Goal: Task Accomplishment & Management: Manage account settings

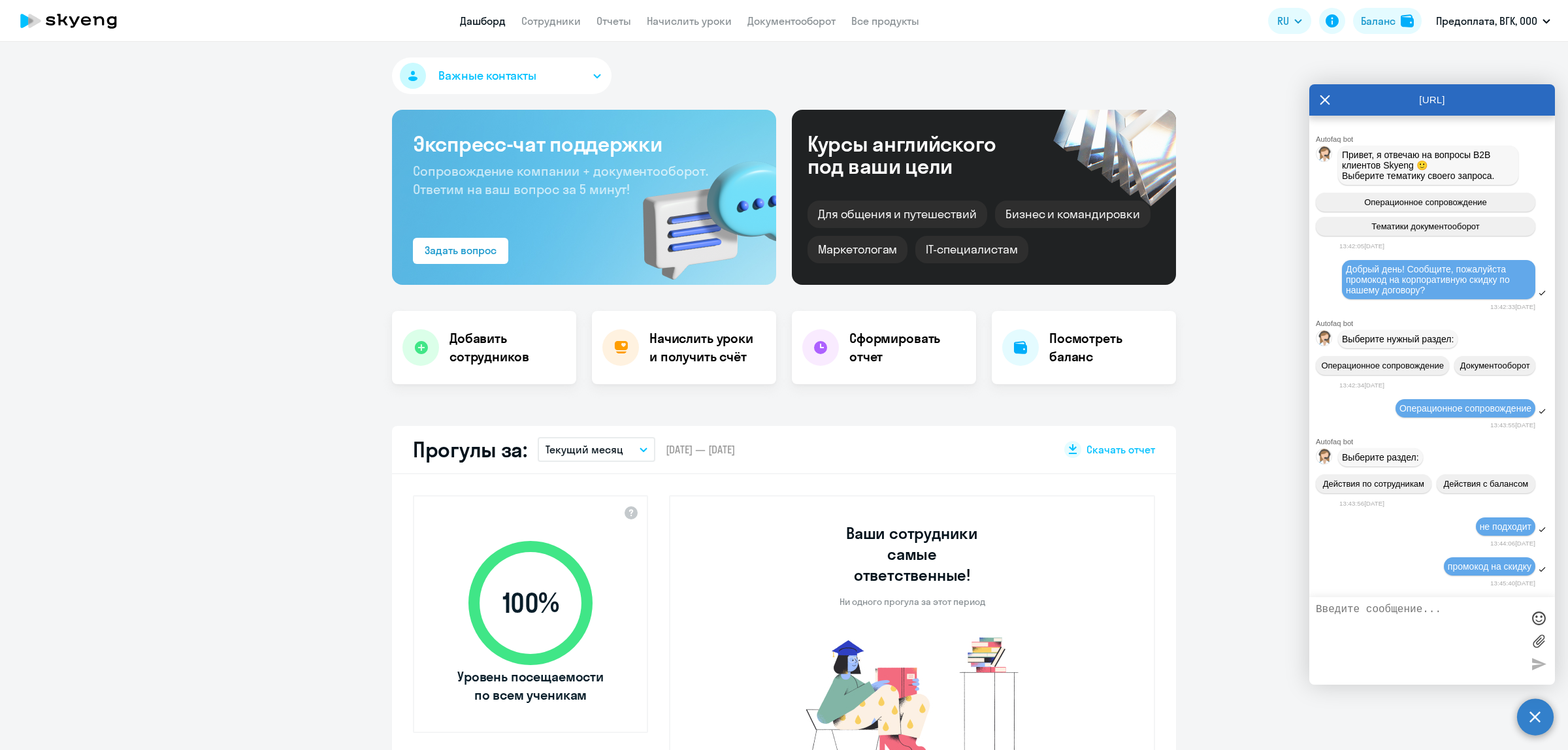
select select "30"
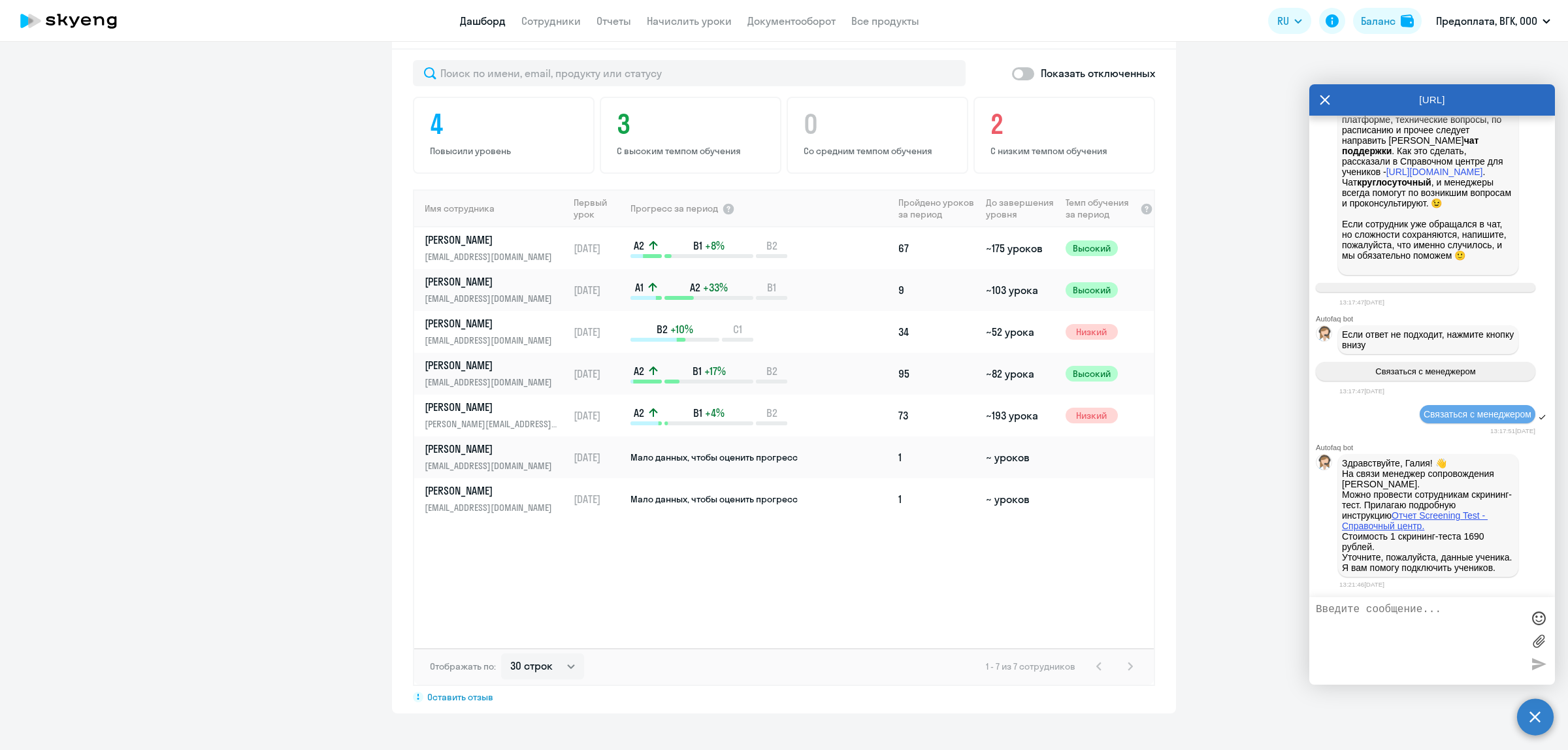
click at [1441, 510] on link "Отчет Screening Test - Справочный центр." at bounding box center [1414, 521] width 146 height 21
click at [1326, 616] on textarea at bounding box center [1419, 641] width 207 height 74
type textarea "М"
type textarea "Спасибо за ответ. Уточните, можно ли прогресс учеников посмотреть без скрининг …"
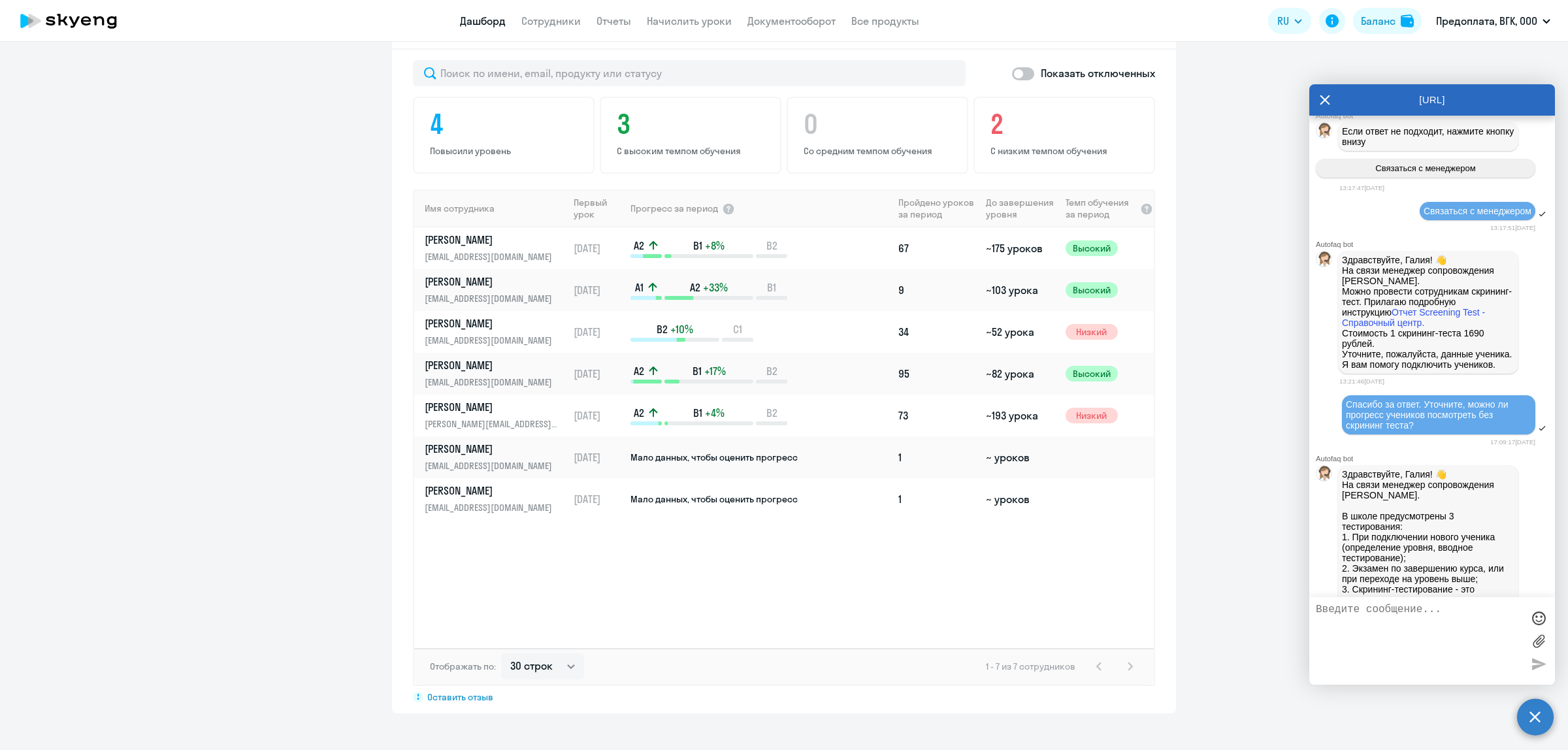
scroll to position [2356, 0]
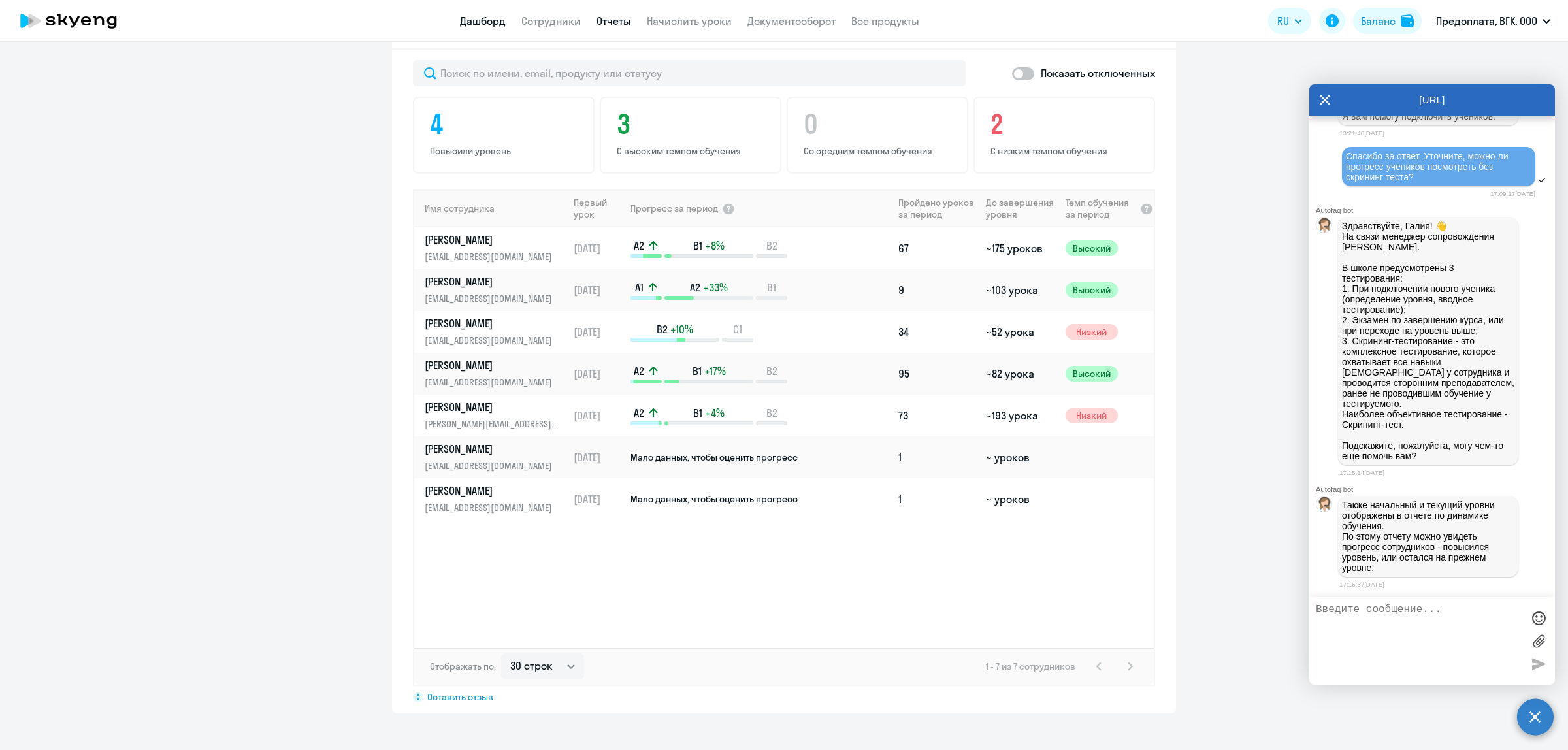
click at [602, 15] on link "Отчеты" at bounding box center [614, 21] width 35 height 13
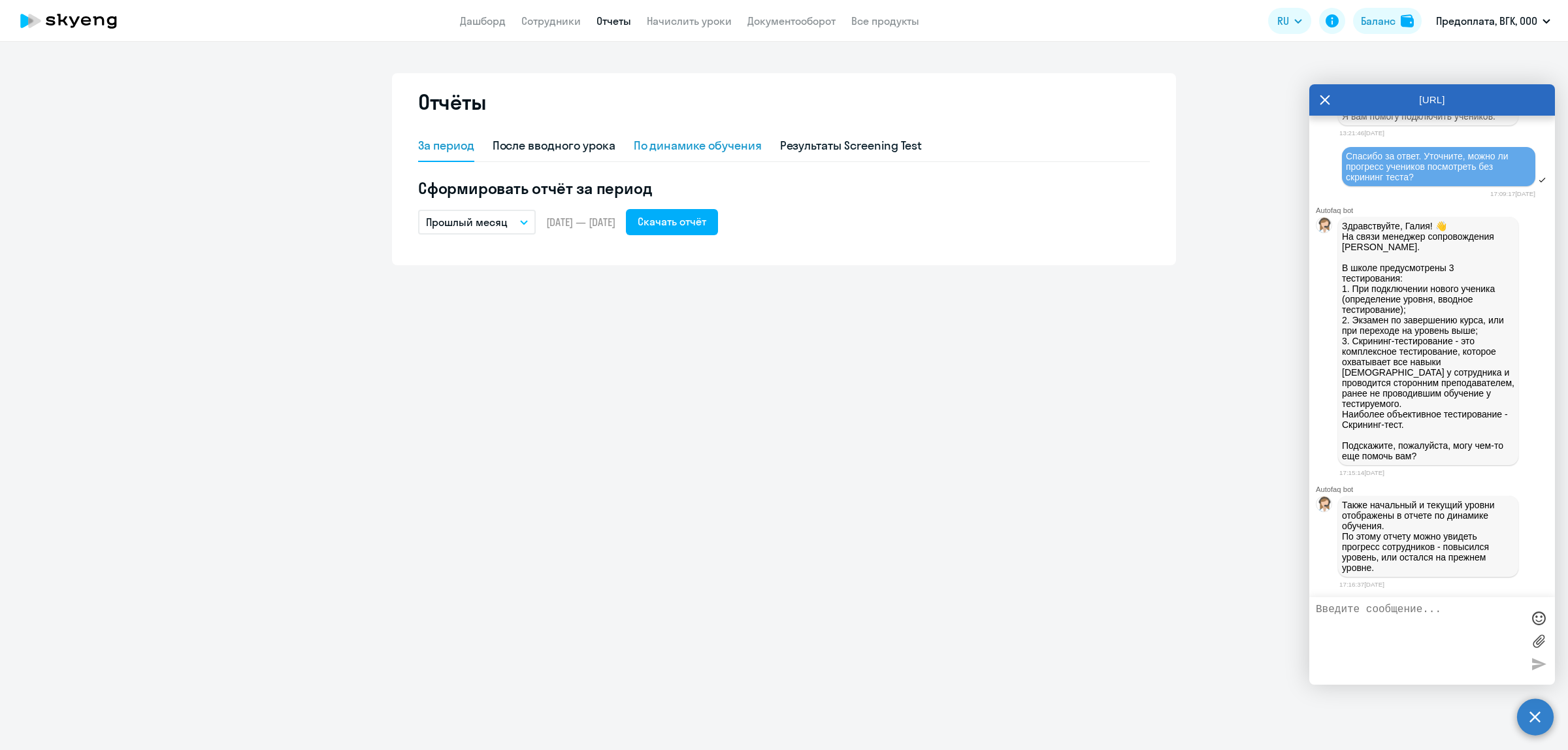
click at [722, 141] on div "По динамике обучения" at bounding box center [697, 145] width 128 height 17
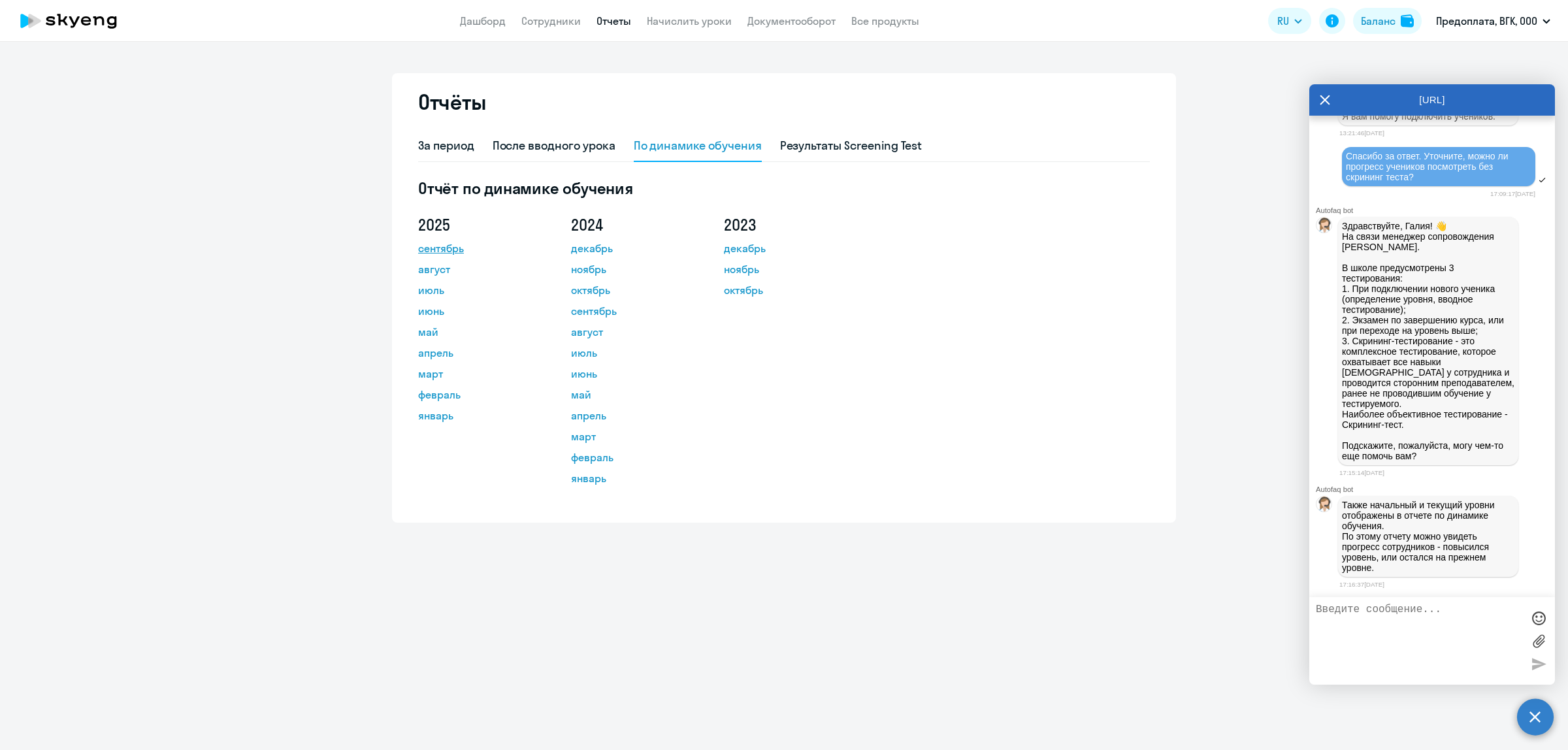
click at [439, 249] on link "сентябрь" at bounding box center [477, 248] width 118 height 16
click at [461, 137] on div "За период" at bounding box center [446, 145] width 56 height 17
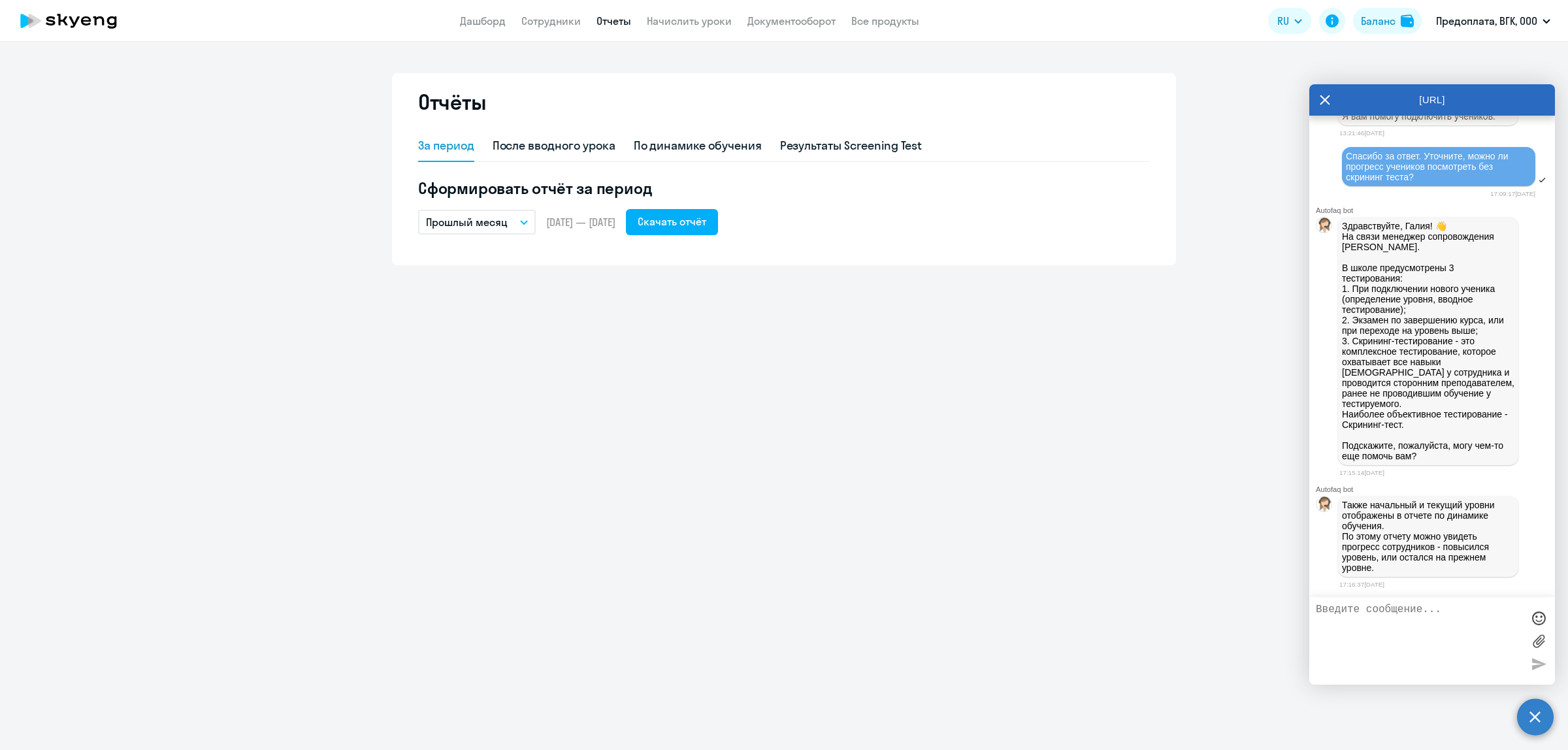
click at [518, 223] on button "Прошлый месяц" at bounding box center [477, 222] width 118 height 25
click at [464, 453] on li "Весь период" at bounding box center [486, 454] width 138 height 33
click at [526, 223] on icon "button" at bounding box center [523, 222] width 7 height 3
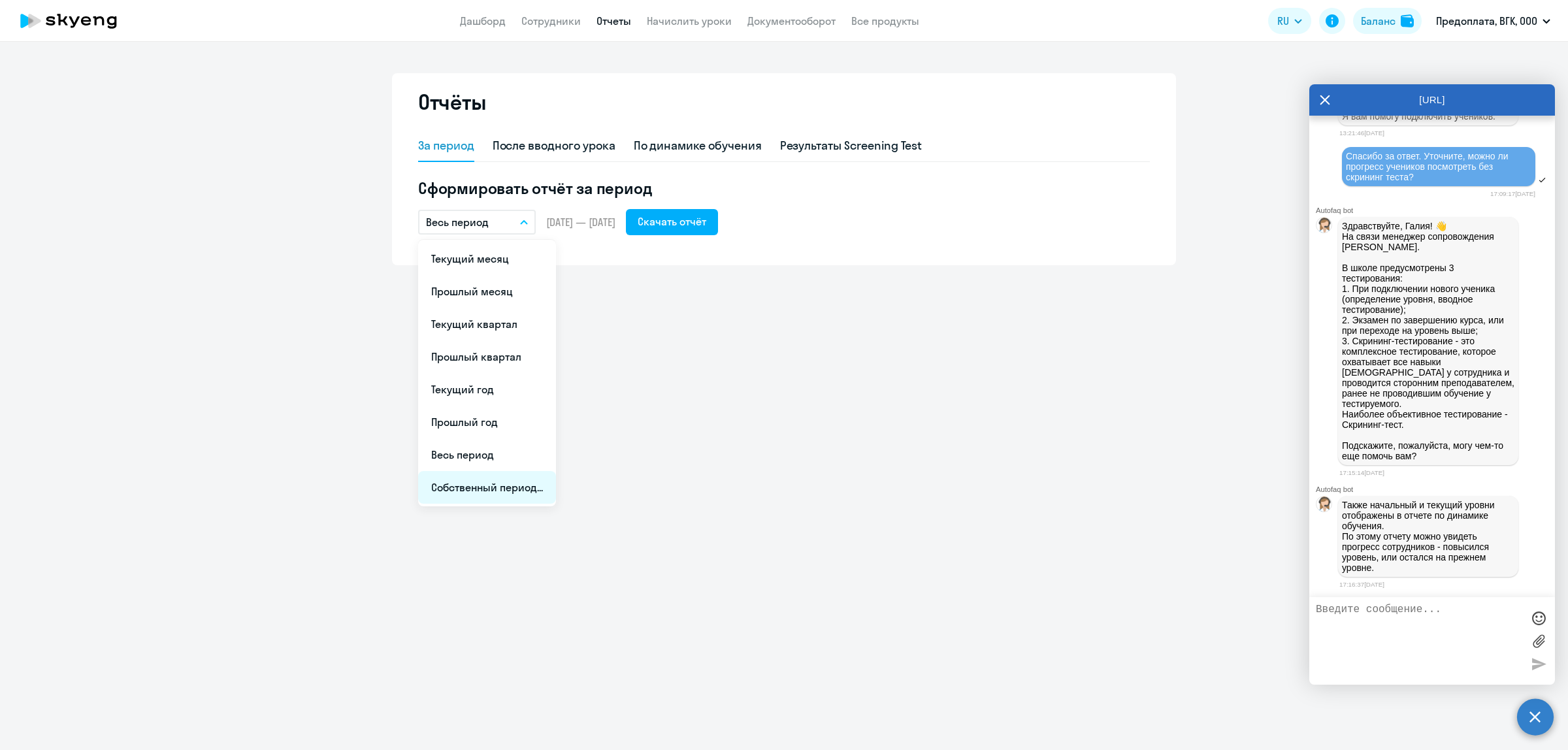
click at [510, 486] on li "Собственный период..." at bounding box center [486, 487] width 138 height 33
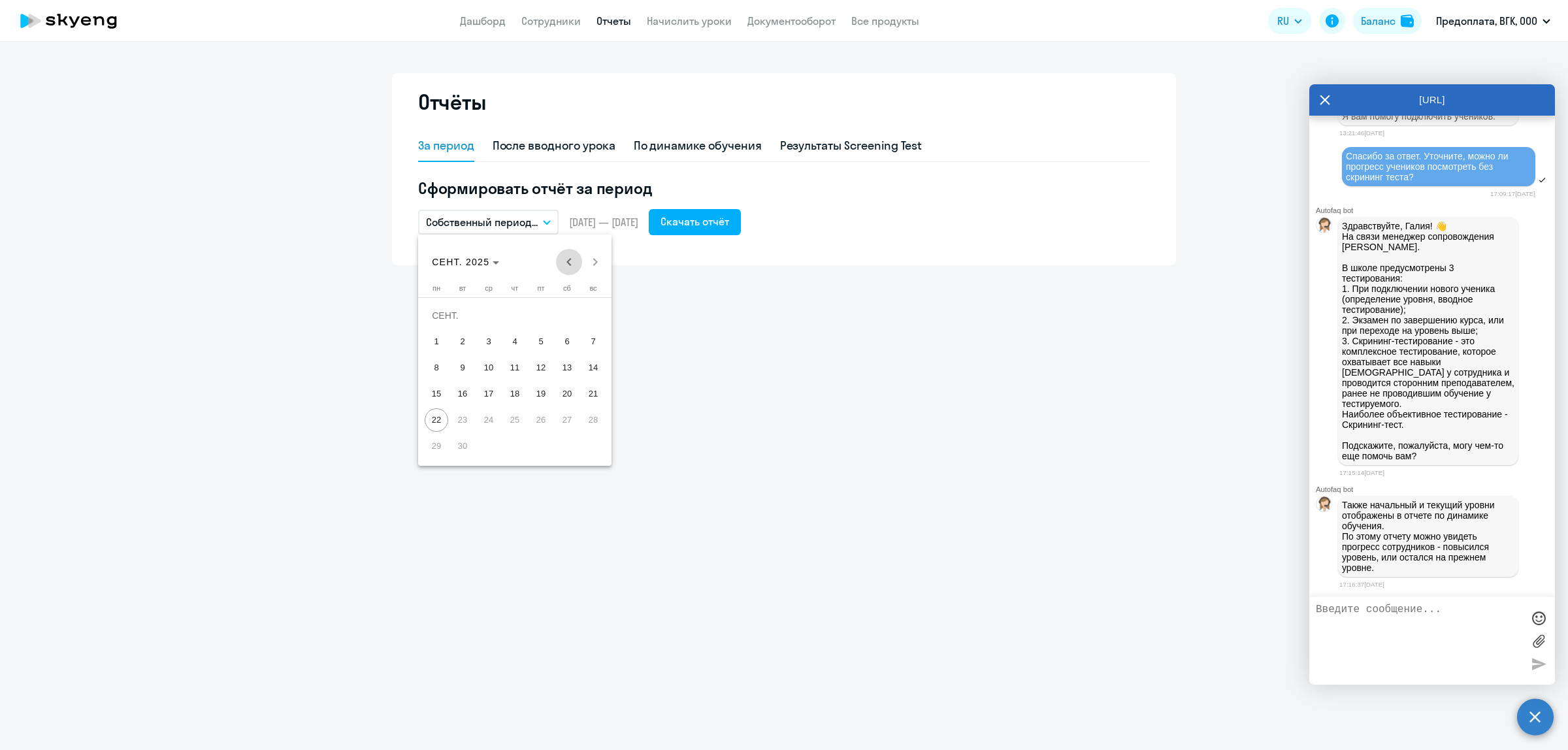
click at [563, 259] on span "Previous month" at bounding box center [569, 262] width 26 height 26
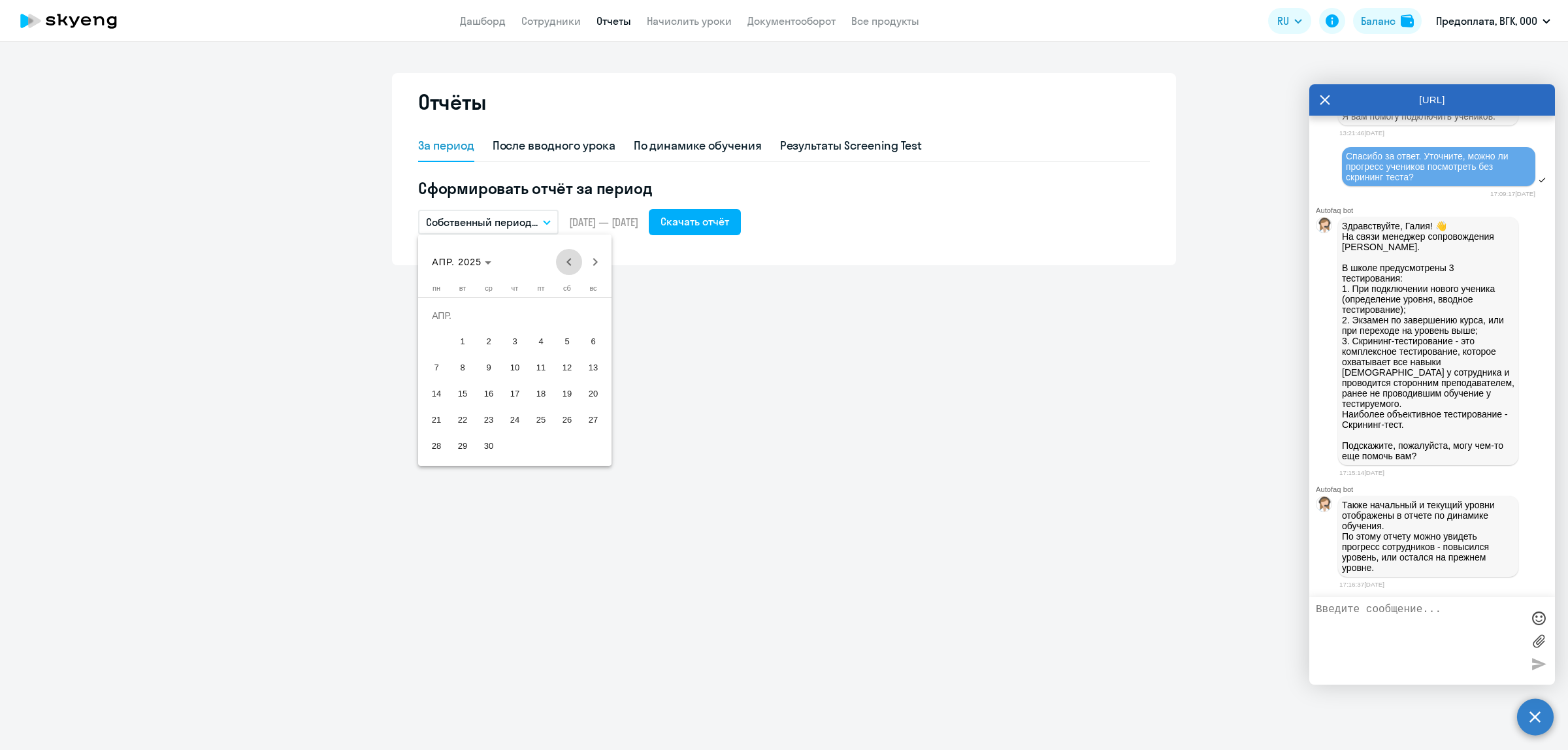
click at [563, 259] on span "Previous month" at bounding box center [569, 262] width 26 height 26
click at [563, 258] on span "Previous month" at bounding box center [569, 262] width 26 height 26
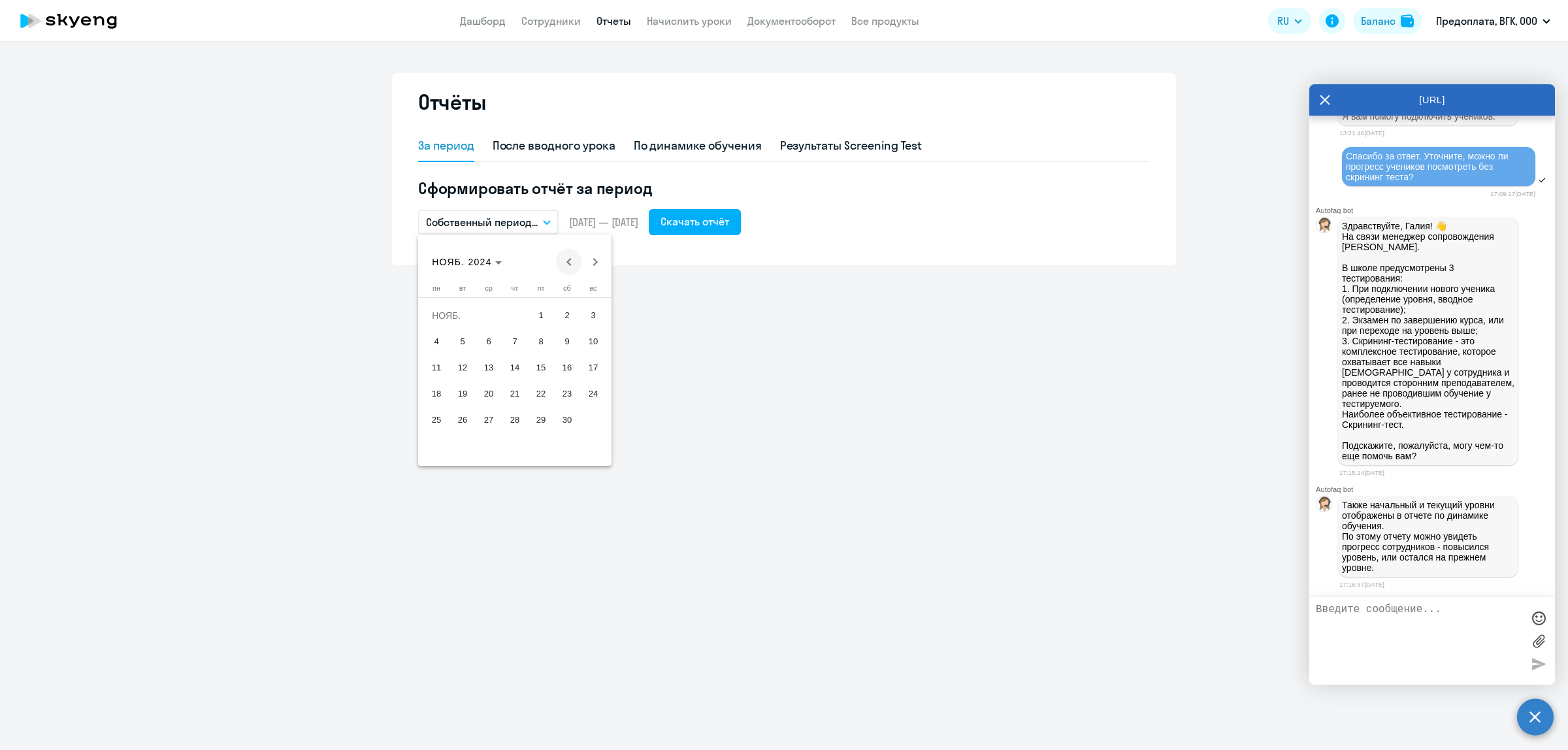
click at [563, 258] on span "Previous month" at bounding box center [569, 262] width 26 height 26
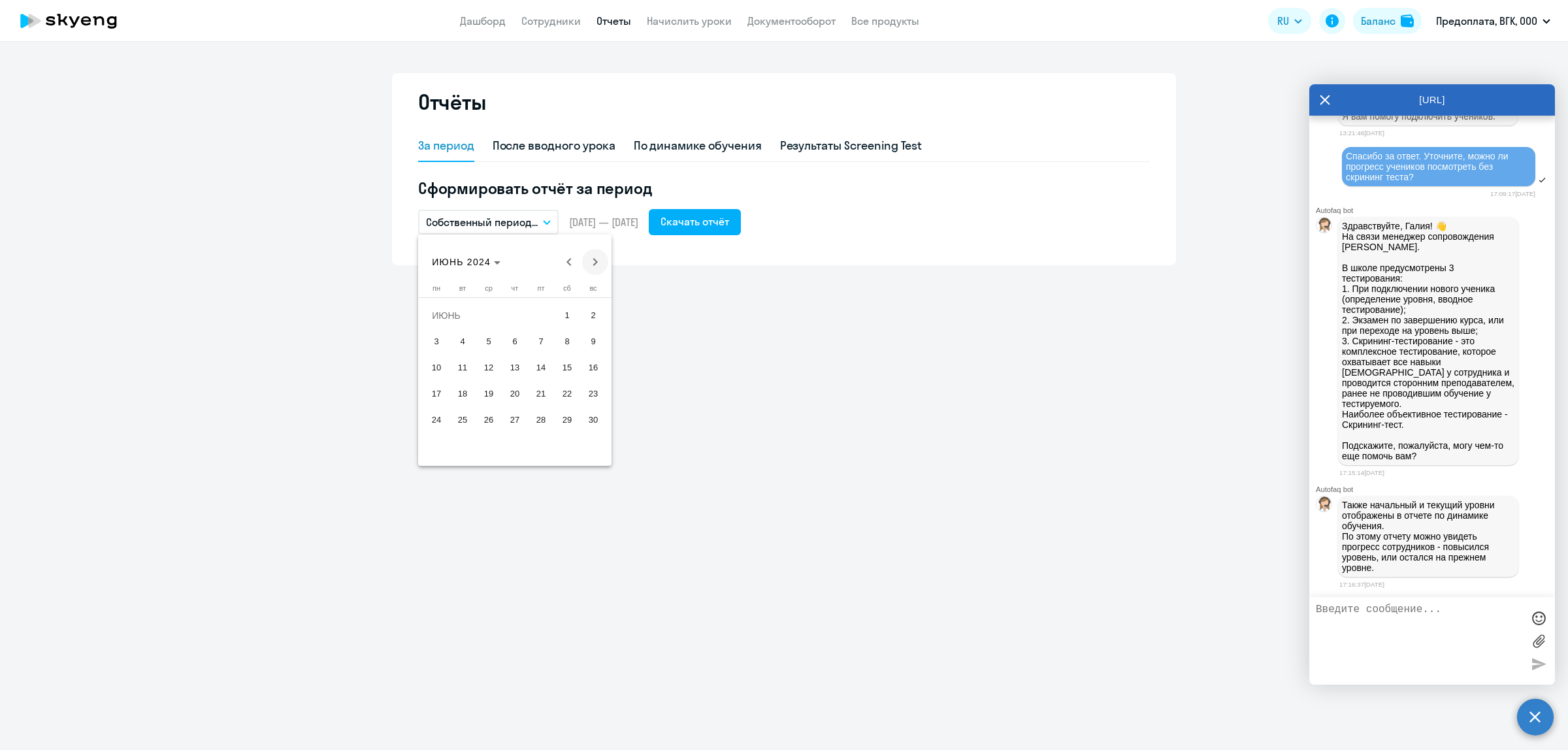
click at [589, 257] on span "Next month" at bounding box center [595, 262] width 26 height 26
click at [462, 448] on span "30" at bounding box center [462, 446] width 23 height 23
click at [592, 258] on span "Next month" at bounding box center [595, 262] width 26 height 26
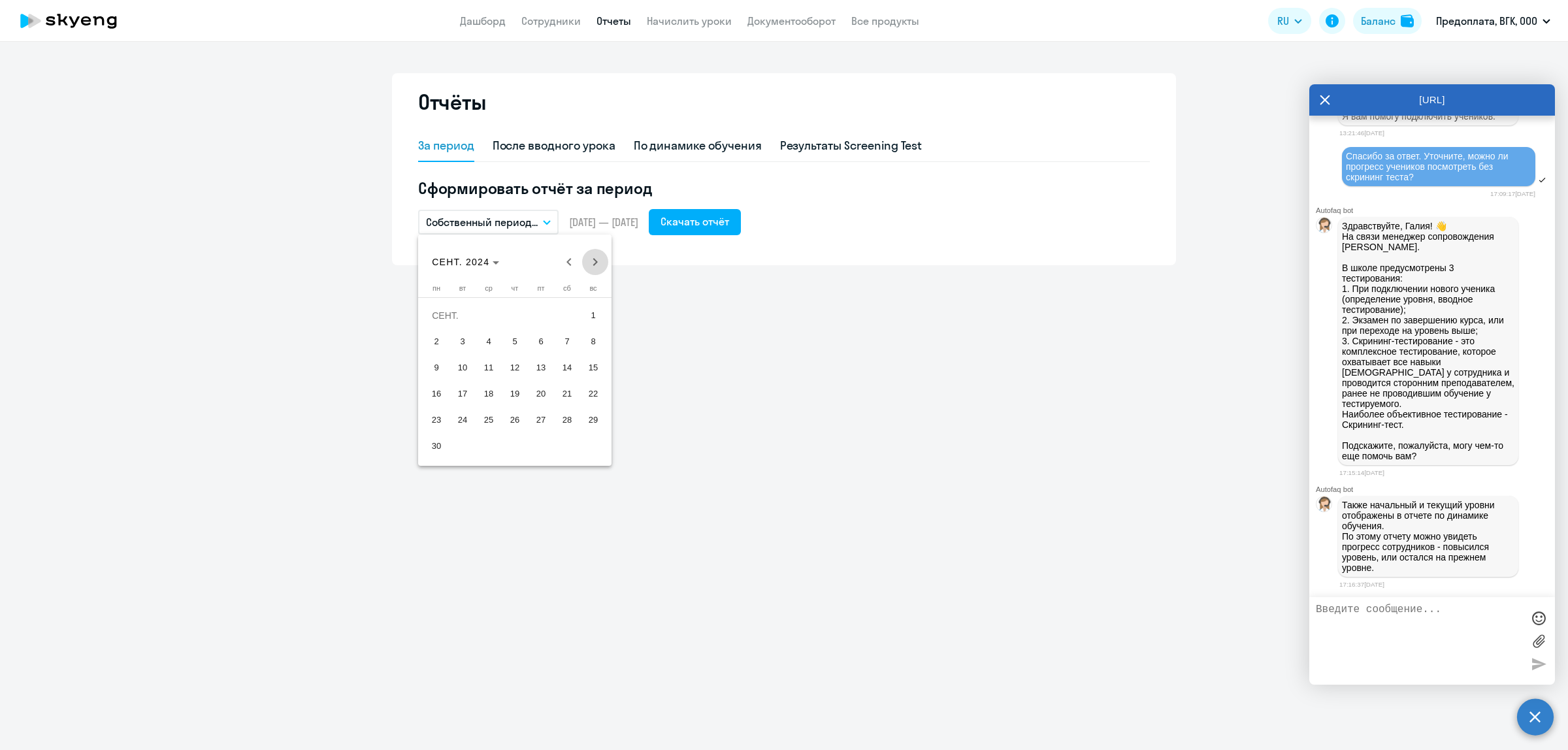
click at [592, 258] on span "Next month" at bounding box center [595, 262] width 26 height 26
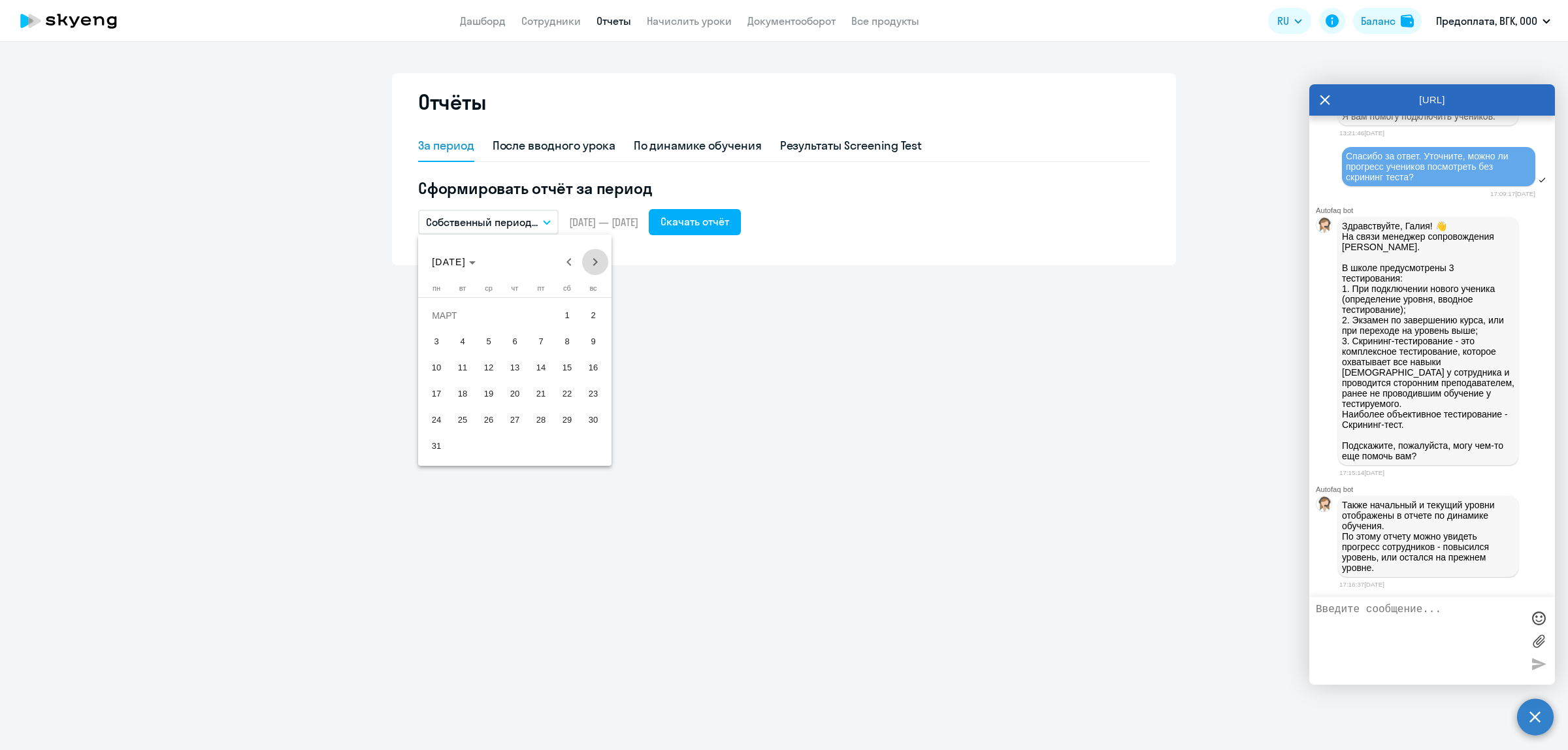
click at [592, 258] on span "Next month" at bounding box center [595, 262] width 26 height 26
click at [593, 257] on span "Next month" at bounding box center [595, 262] width 26 height 26
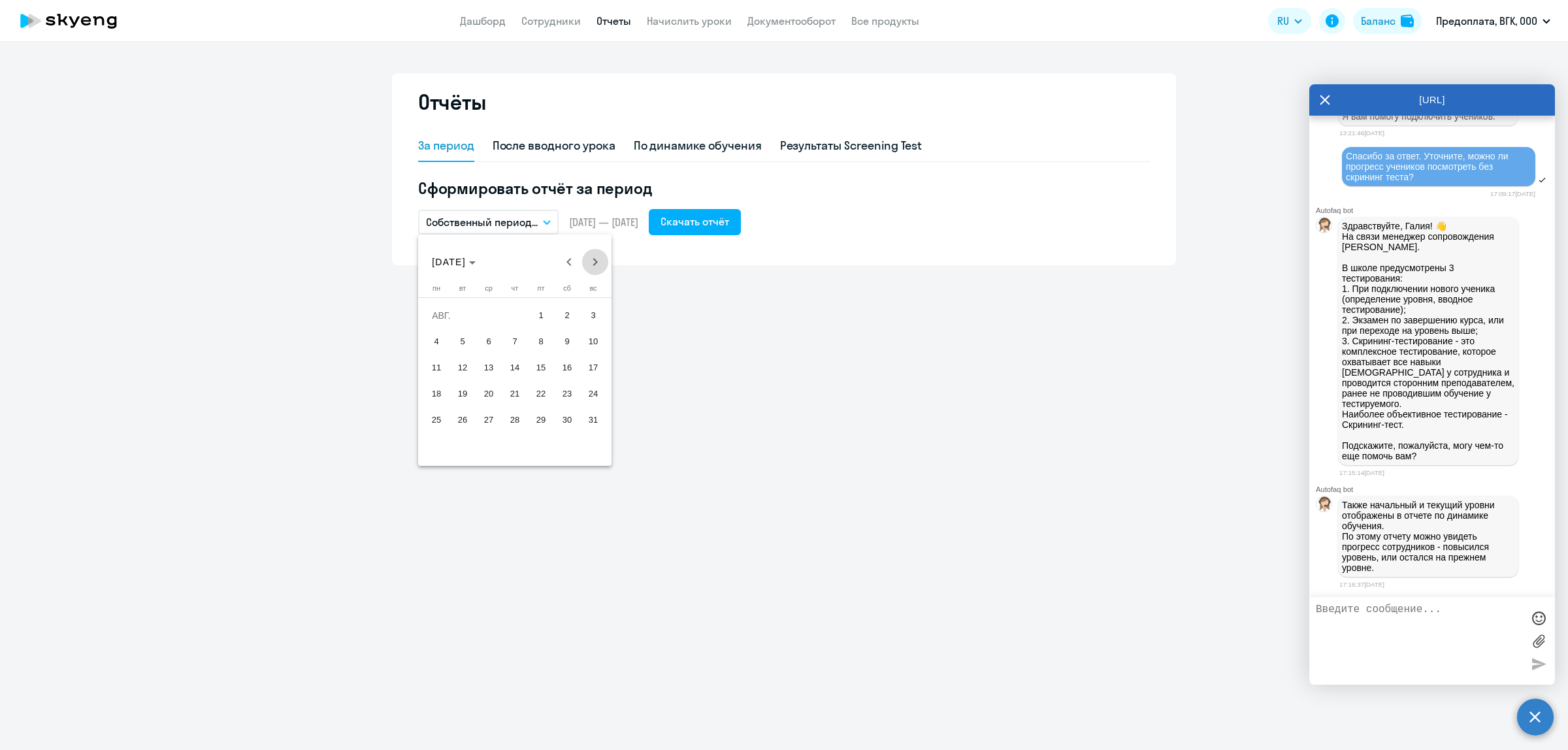
click at [593, 257] on span "Next month" at bounding box center [595, 262] width 26 height 26
click at [593, 257] on div "[DATE] [DATE]" at bounding box center [515, 262] width 187 height 26
click at [432, 418] on span "22" at bounding box center [436, 420] width 23 height 23
click at [729, 216] on div "Скачать отчёт" at bounding box center [694, 221] width 68 height 16
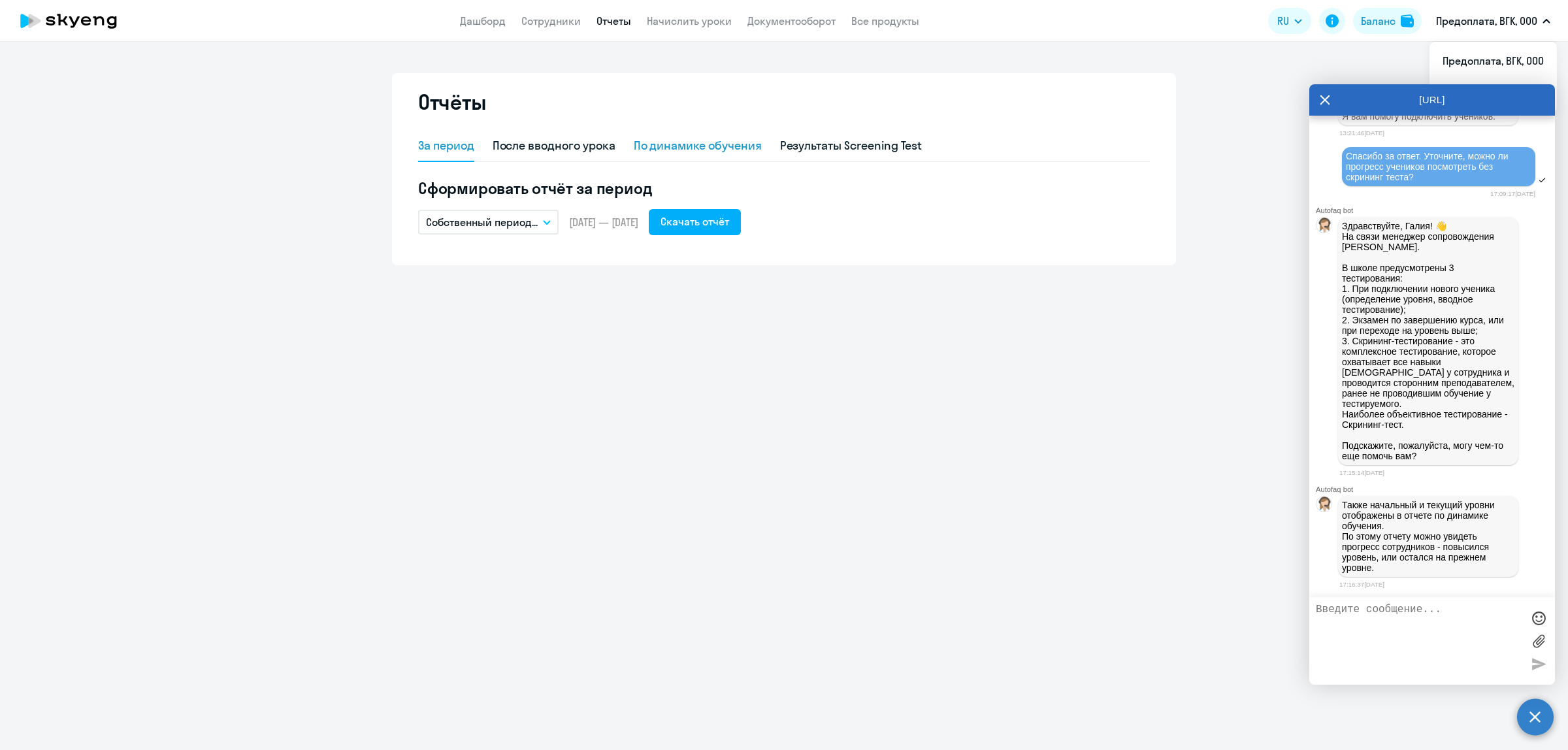
click at [691, 147] on div "По динамике обучения" at bounding box center [697, 145] width 128 height 17
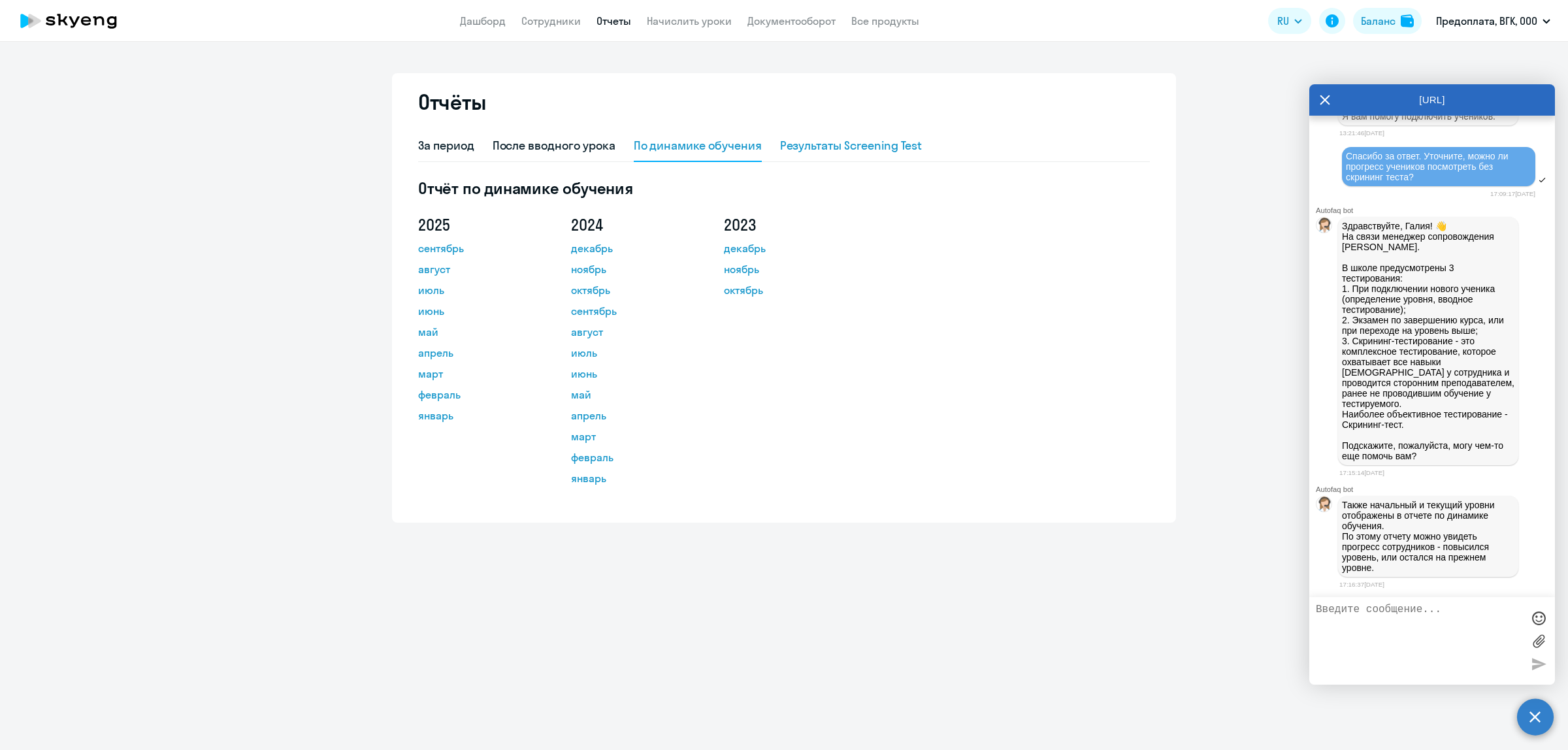
click at [837, 137] on div "Результаты Screening Test" at bounding box center [851, 145] width 143 height 17
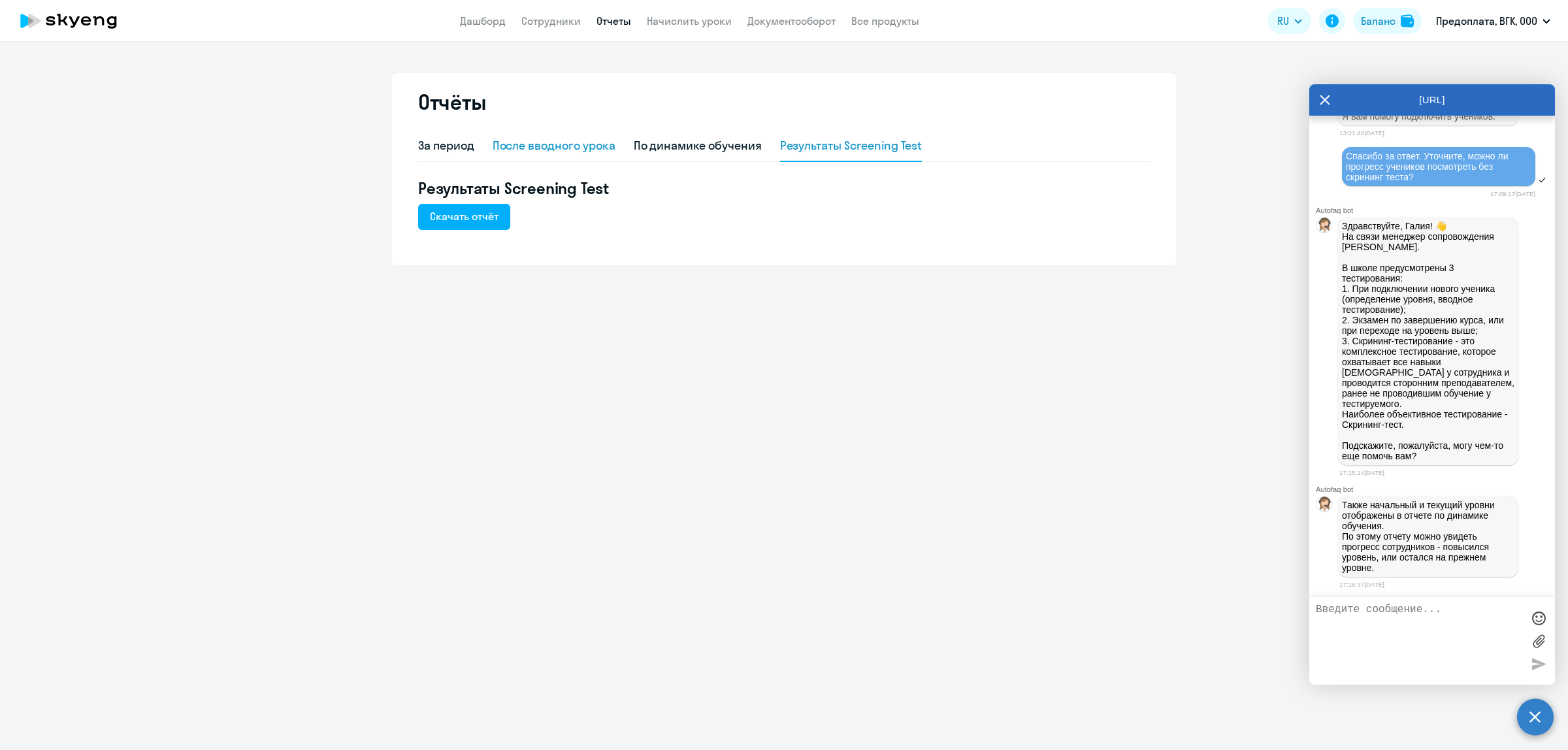
click at [566, 137] on div "После вводного урока" at bounding box center [554, 145] width 123 height 17
select select "10"
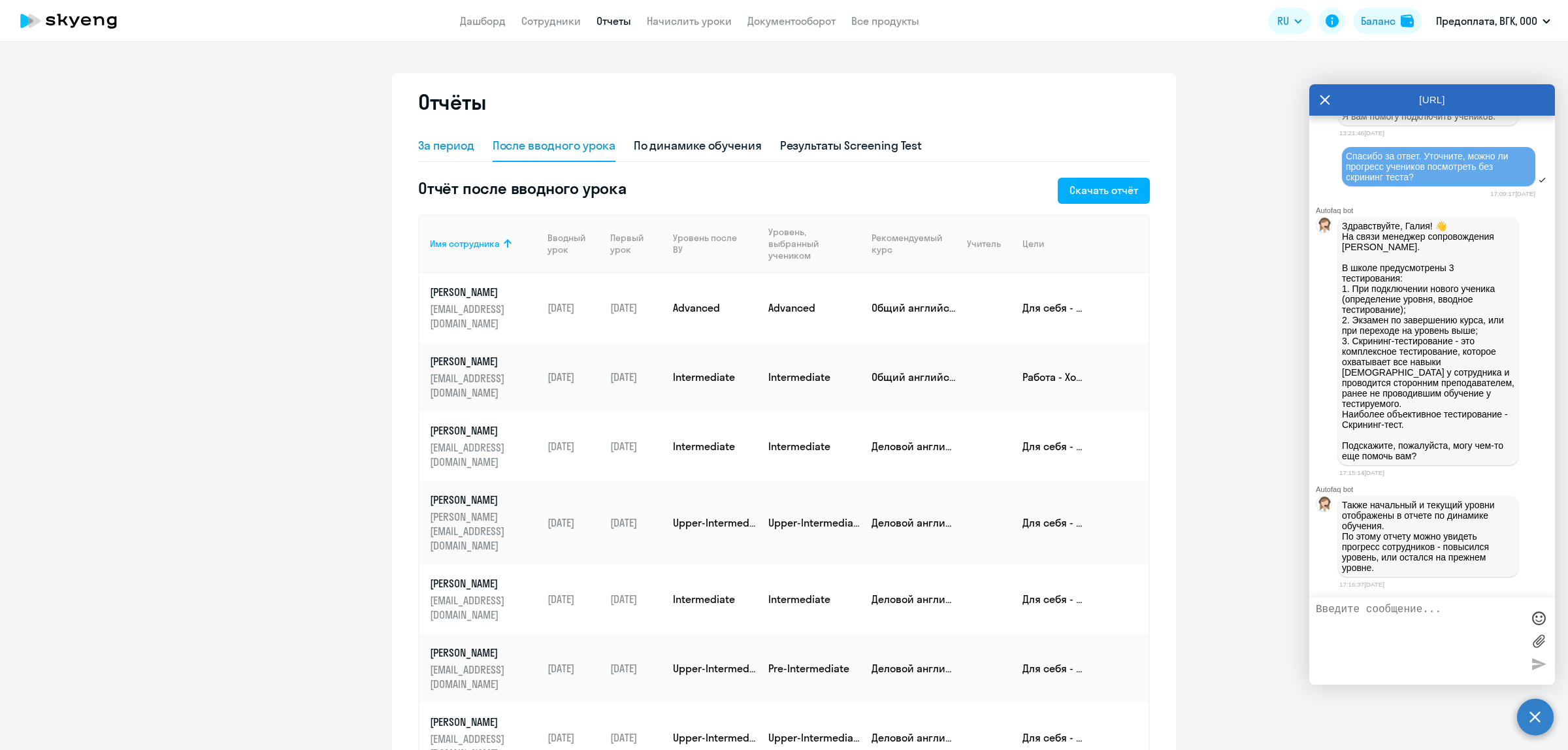
click at [437, 143] on div "За период" at bounding box center [446, 145] width 56 height 17
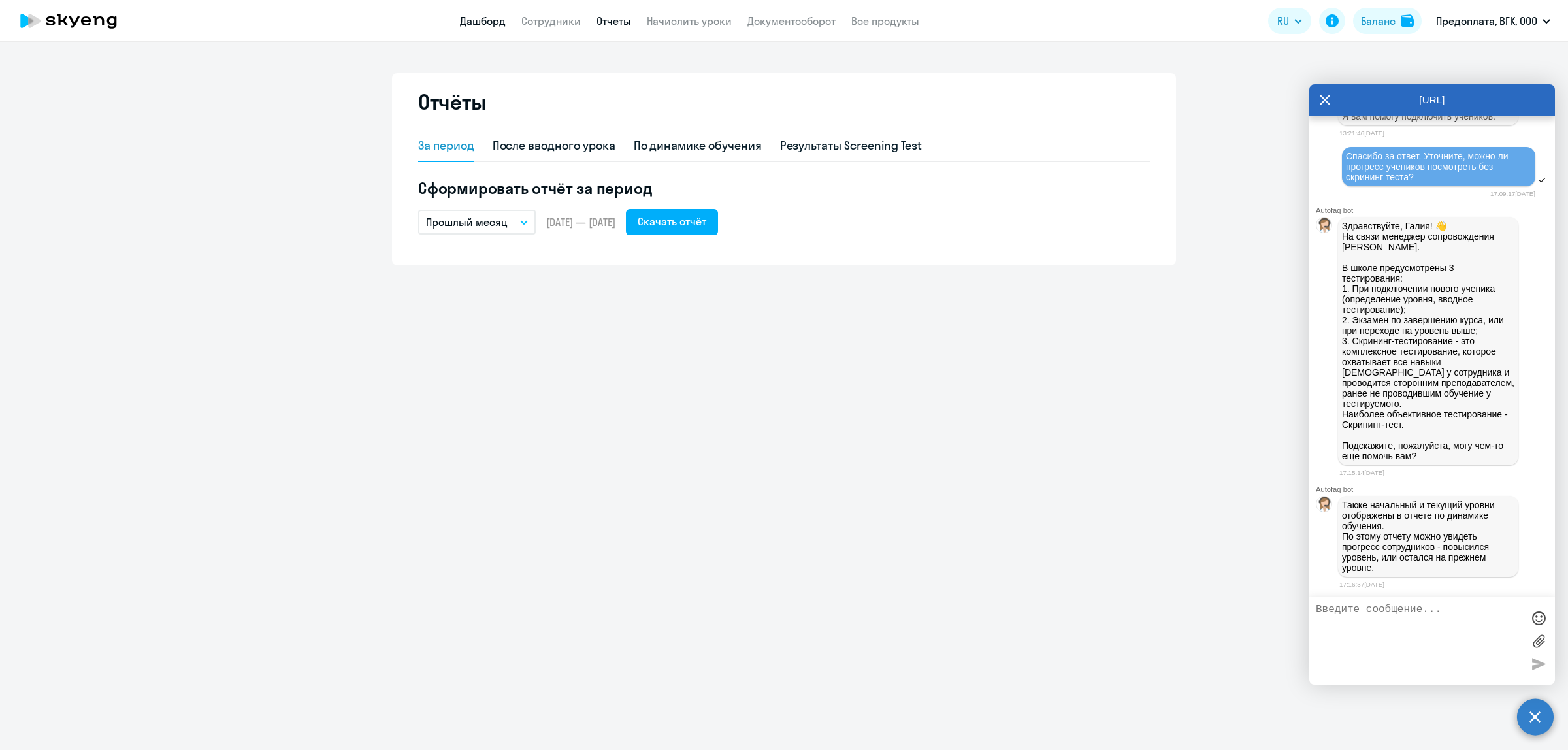
click at [494, 20] on link "Дашборд" at bounding box center [483, 21] width 46 height 13
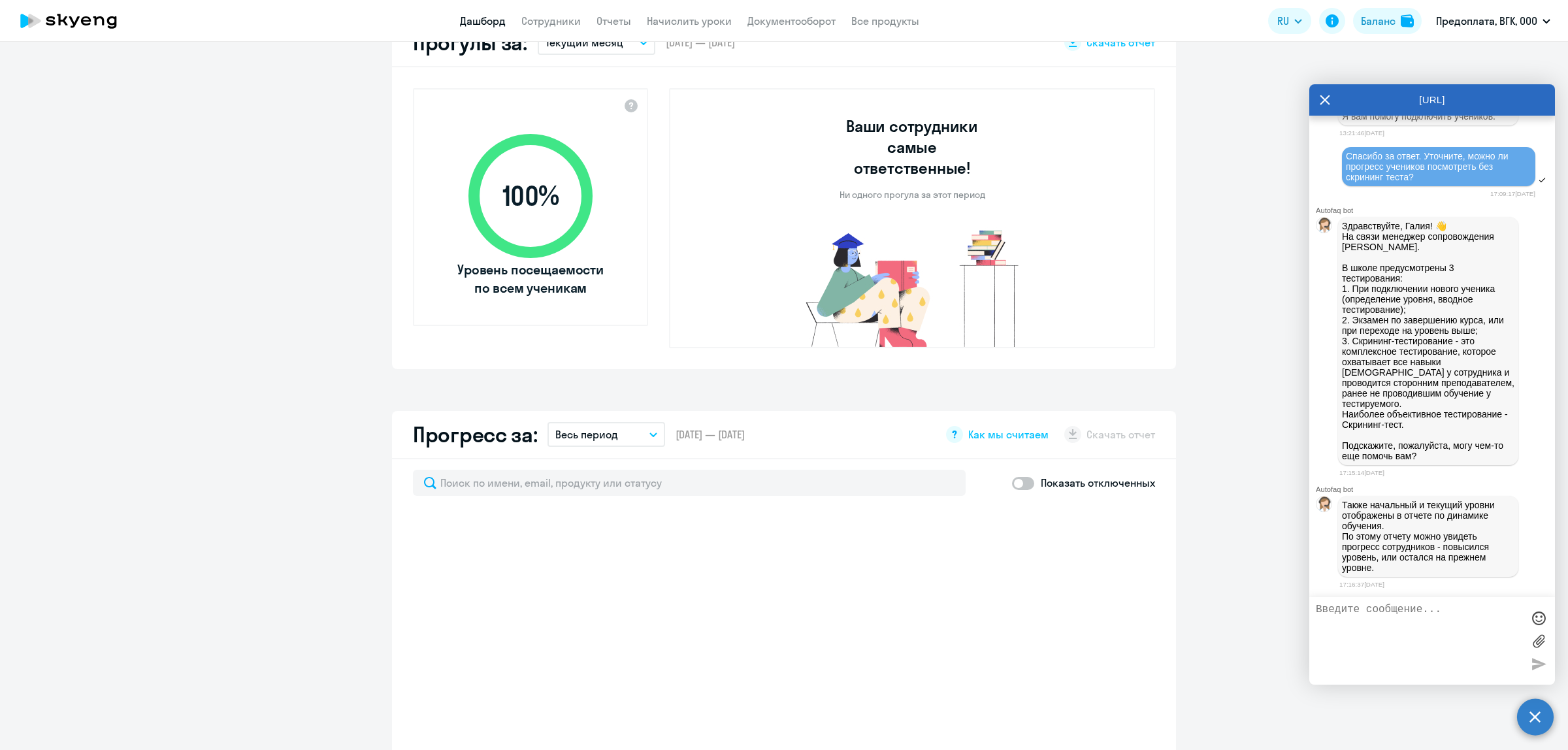
select select "30"
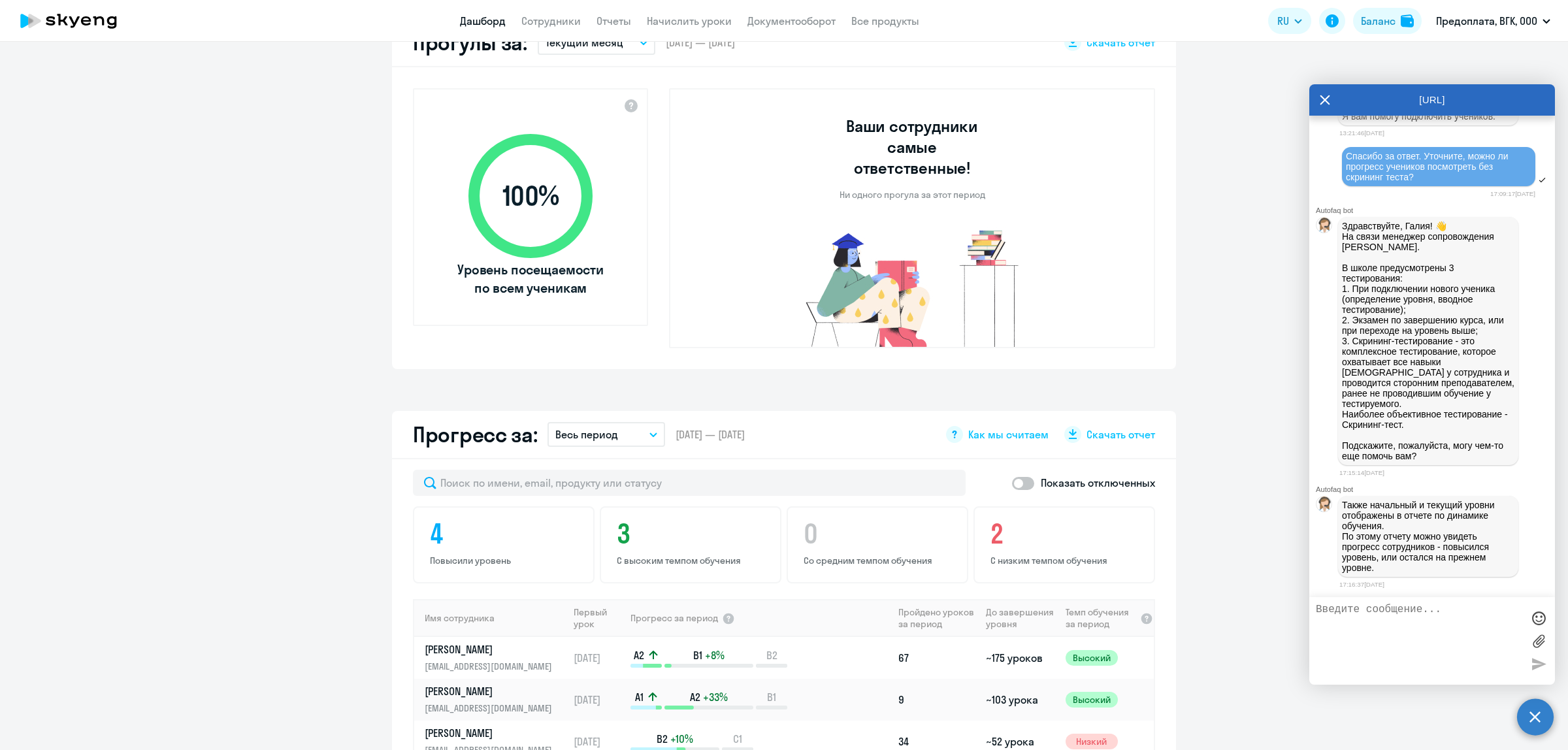
scroll to position [408, 0]
click at [646, 421] on button "Весь период" at bounding box center [606, 433] width 118 height 25
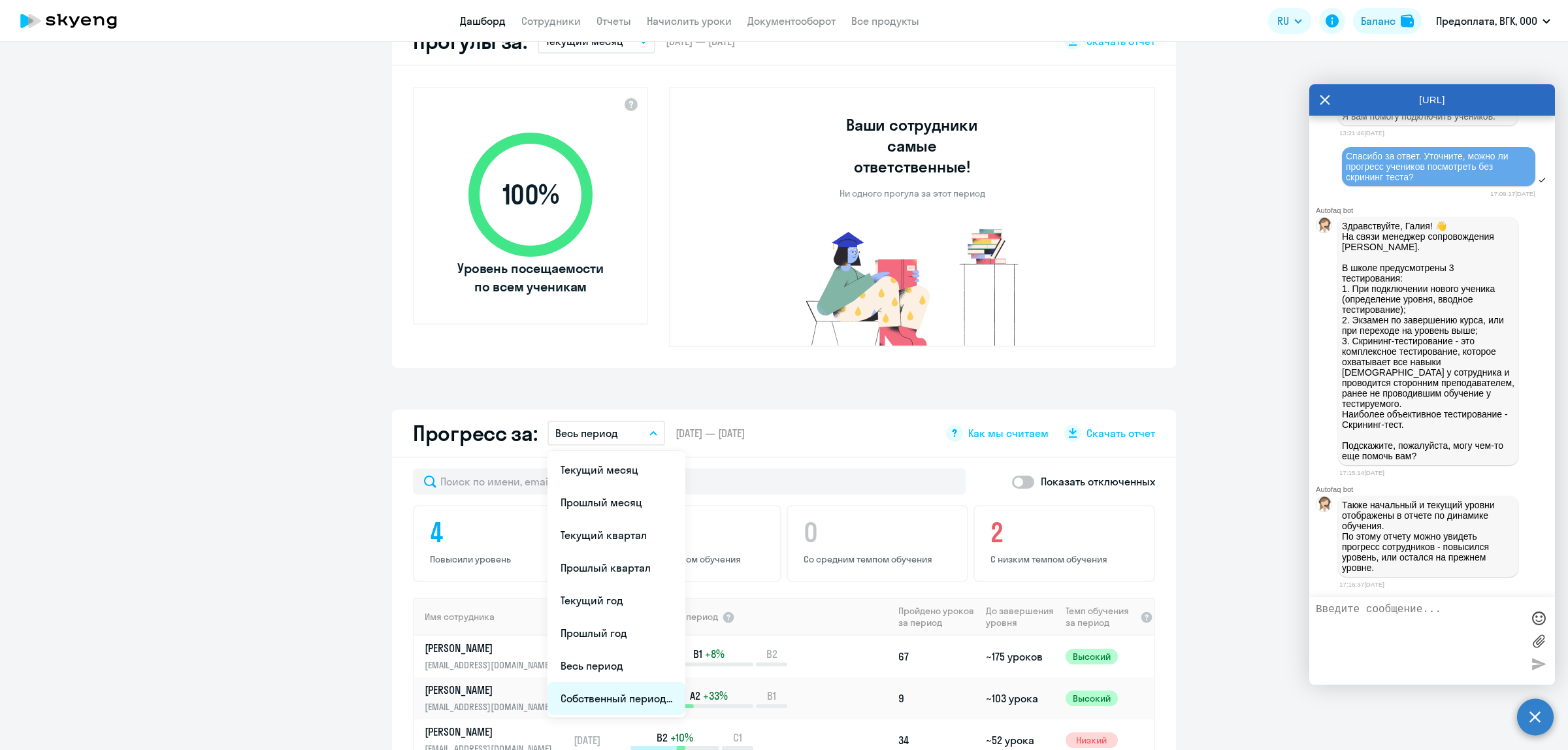
click at [635, 682] on li "Собственный период..." at bounding box center [616, 698] width 138 height 33
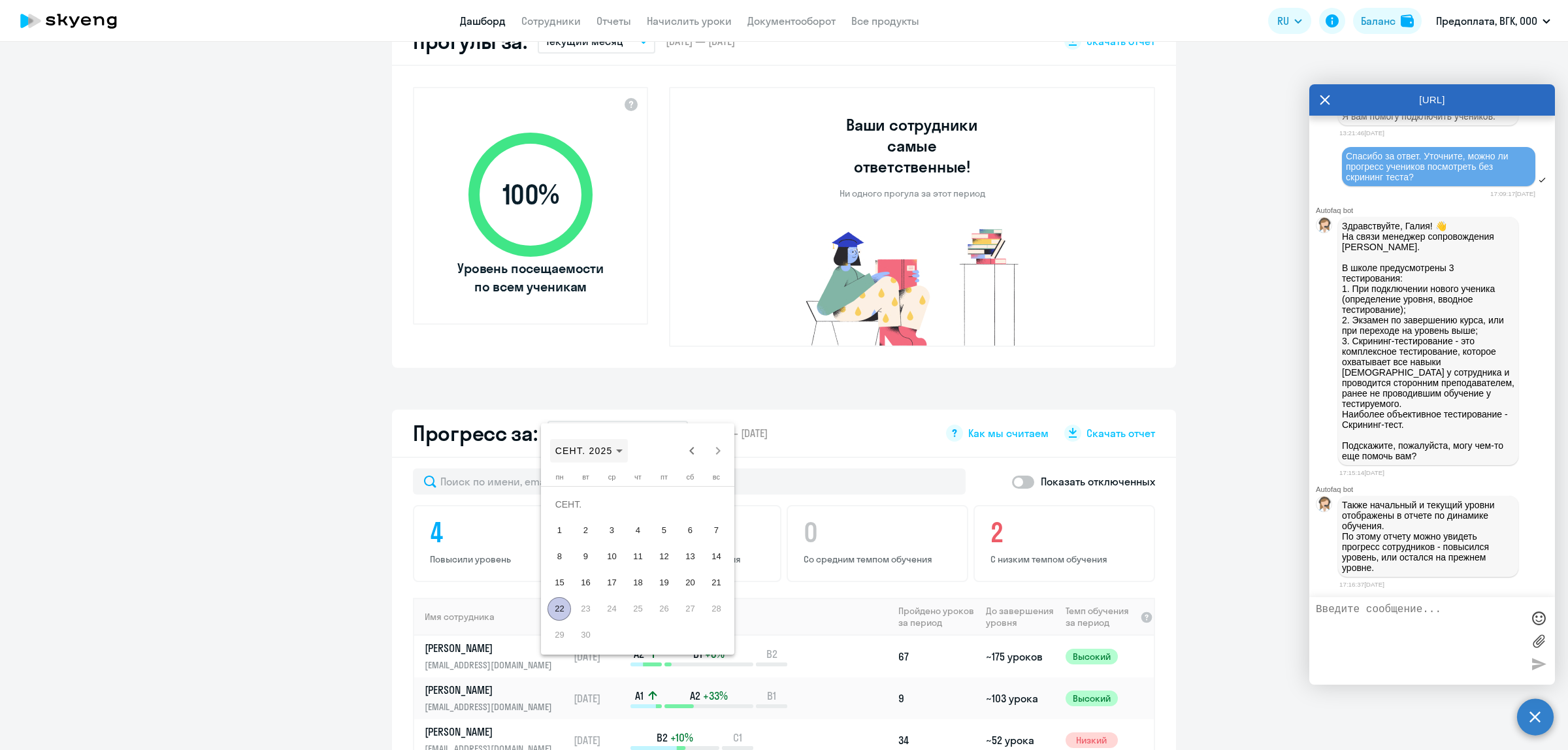
click at [611, 448] on span "СЕНТ. 2025" at bounding box center [584, 451] width 58 height 10
click at [666, 619] on span "2024" at bounding box center [660, 622] width 41 height 23
click at [665, 542] on span "ИЮЛЬ" at bounding box center [660, 543] width 41 height 23
click at [616, 451] on icon "Choose month and year" at bounding box center [619, 451] width 7 height 3
click at [705, 620] on span "2025" at bounding box center [706, 622] width 41 height 23
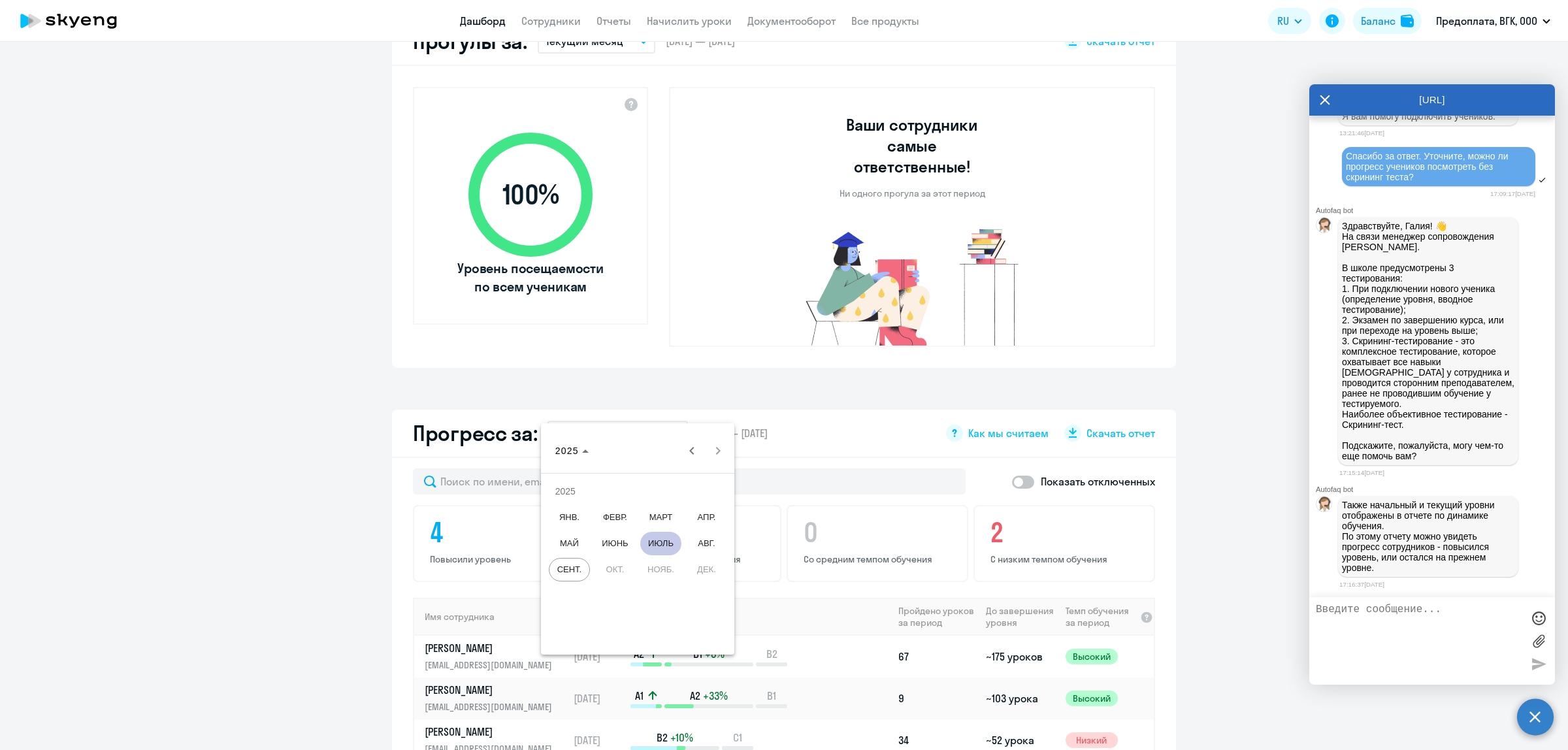
click at [576, 564] on span "СЕНТ." at bounding box center [569, 569] width 41 height 23
click at [558, 608] on span "22" at bounding box center [559, 609] width 23 height 23
click at [558, 607] on span "22" at bounding box center [559, 609] width 23 height 23
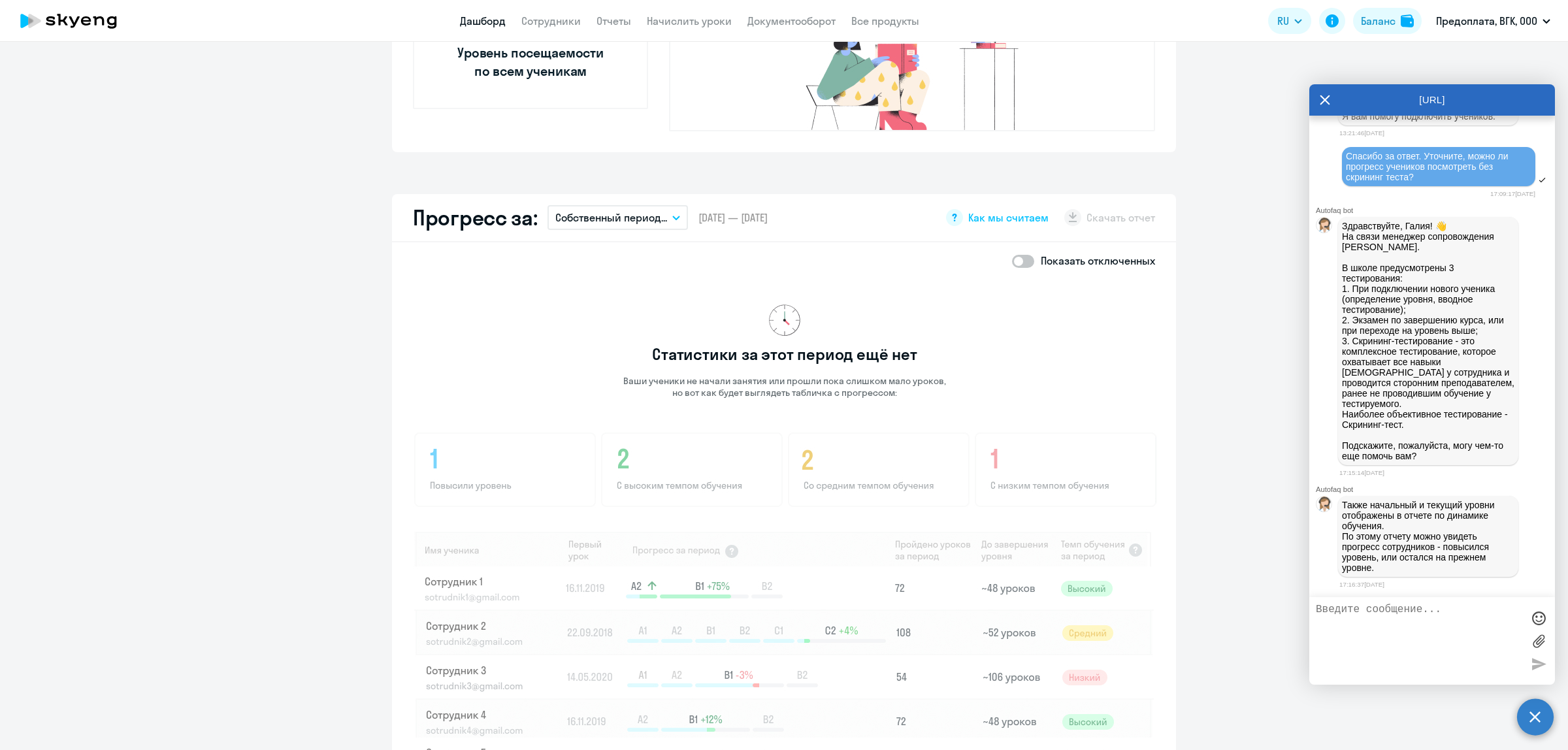
scroll to position [327, 0]
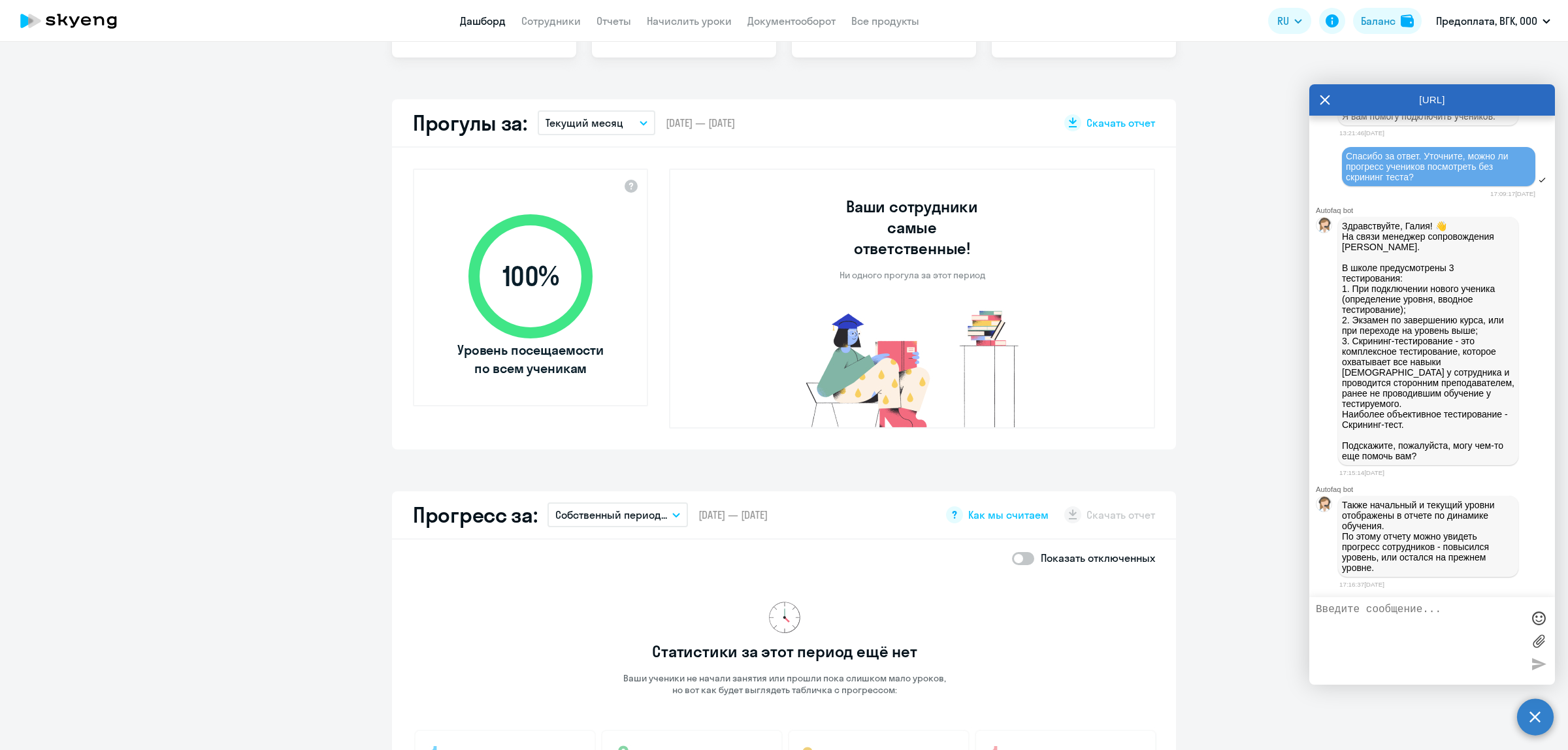
click at [672, 513] on icon "button" at bounding box center [676, 515] width 8 height 4
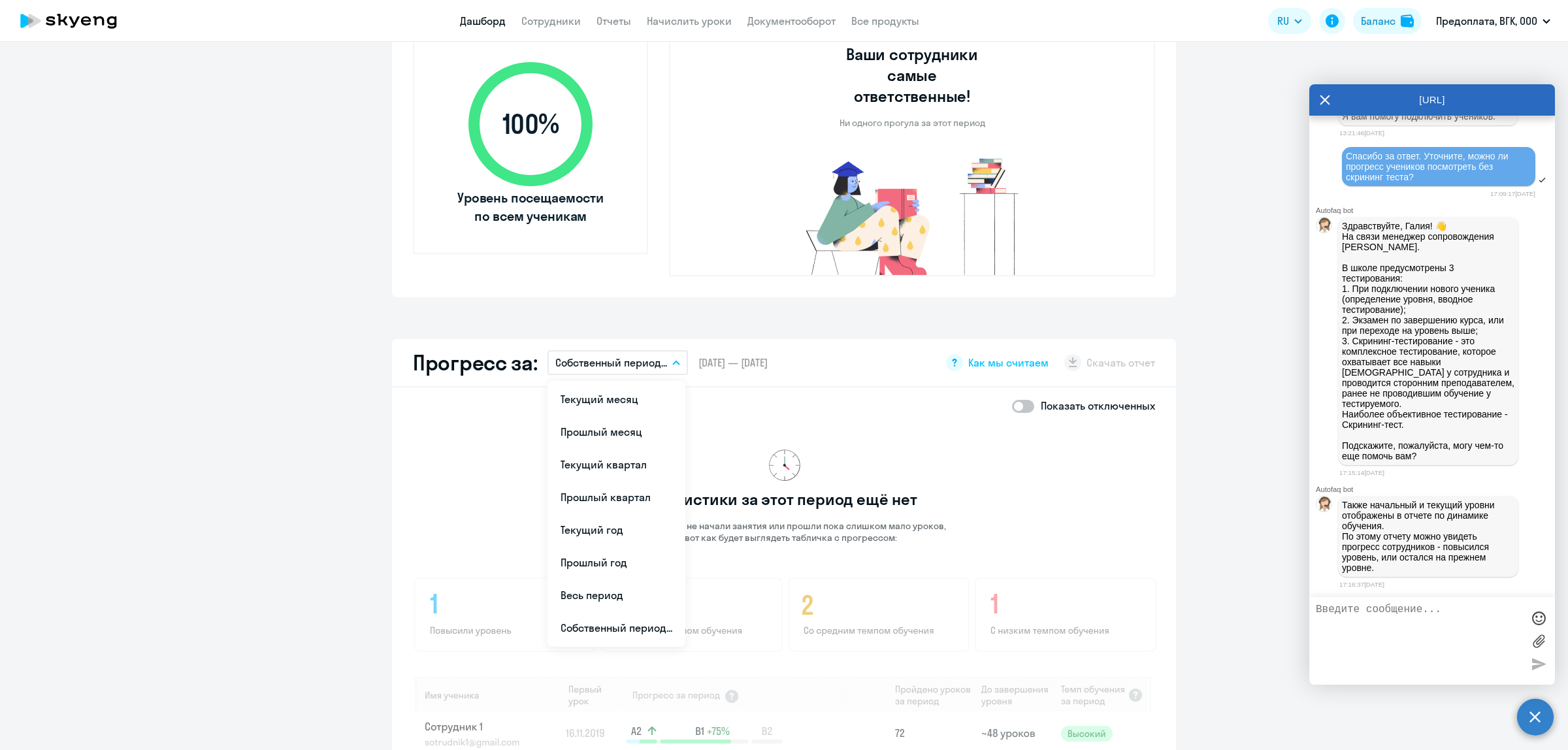
scroll to position [490, 0]
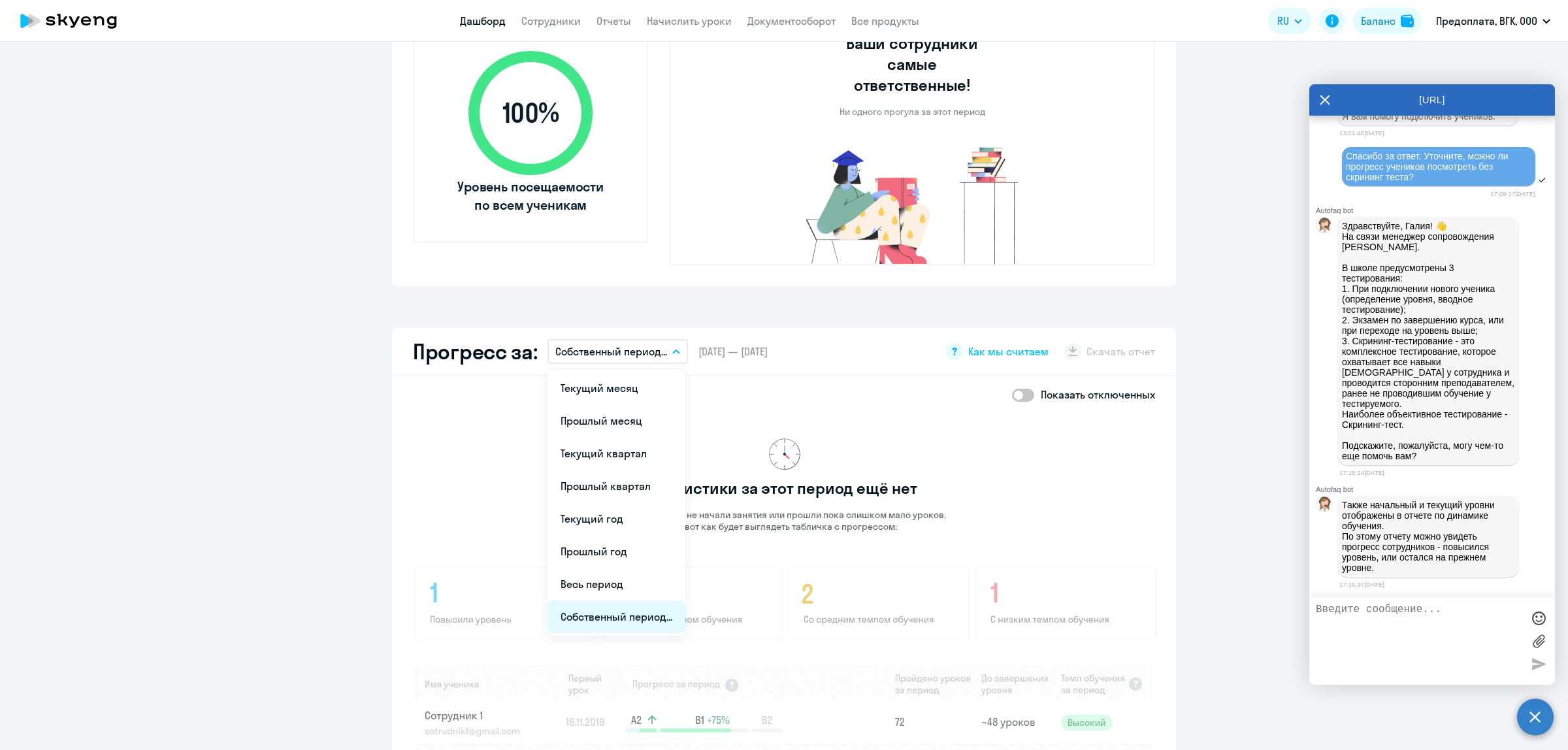
click at [604, 601] on li "Собственный период..." at bounding box center [616, 617] width 138 height 33
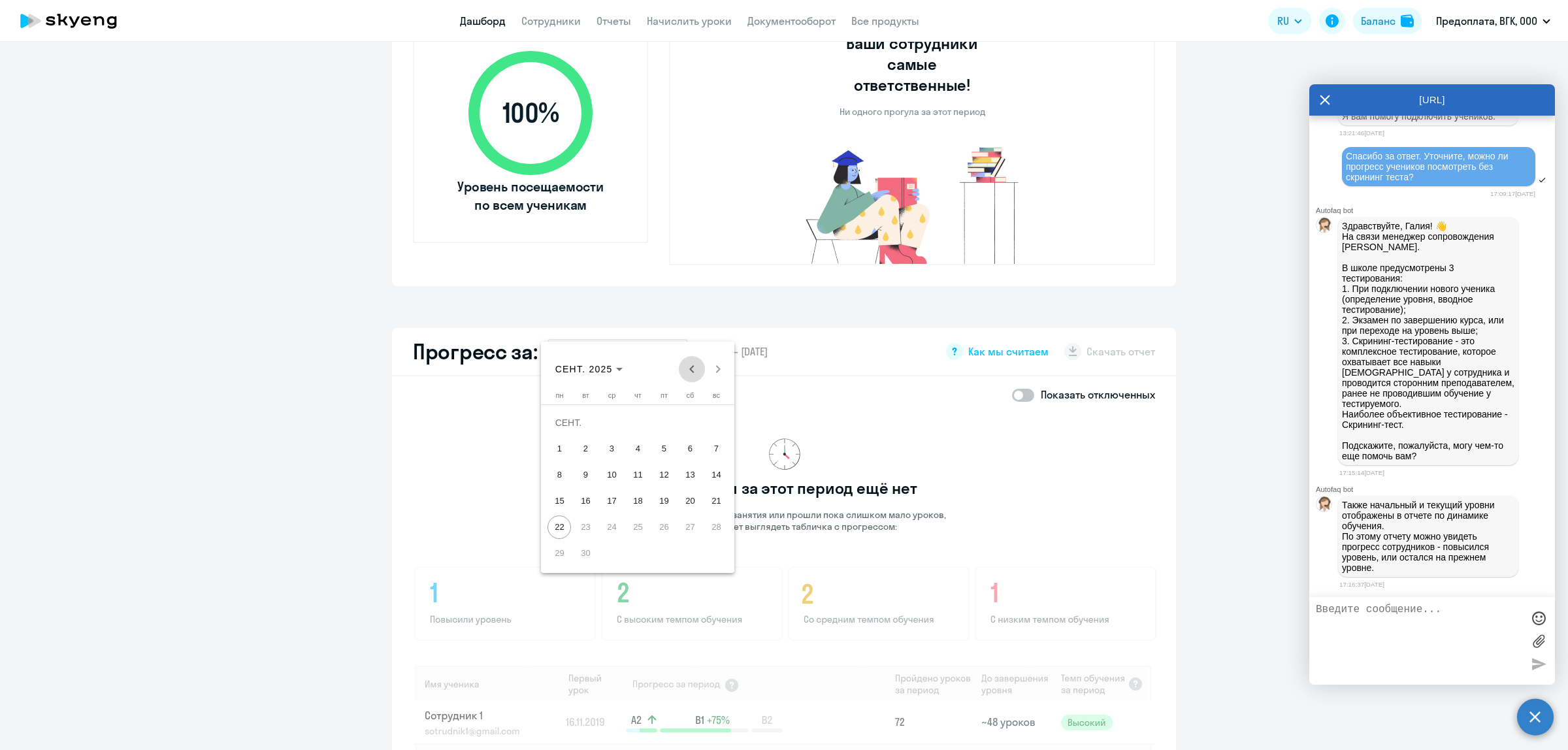
click at [691, 367] on span "Previous month" at bounding box center [692, 369] width 26 height 26
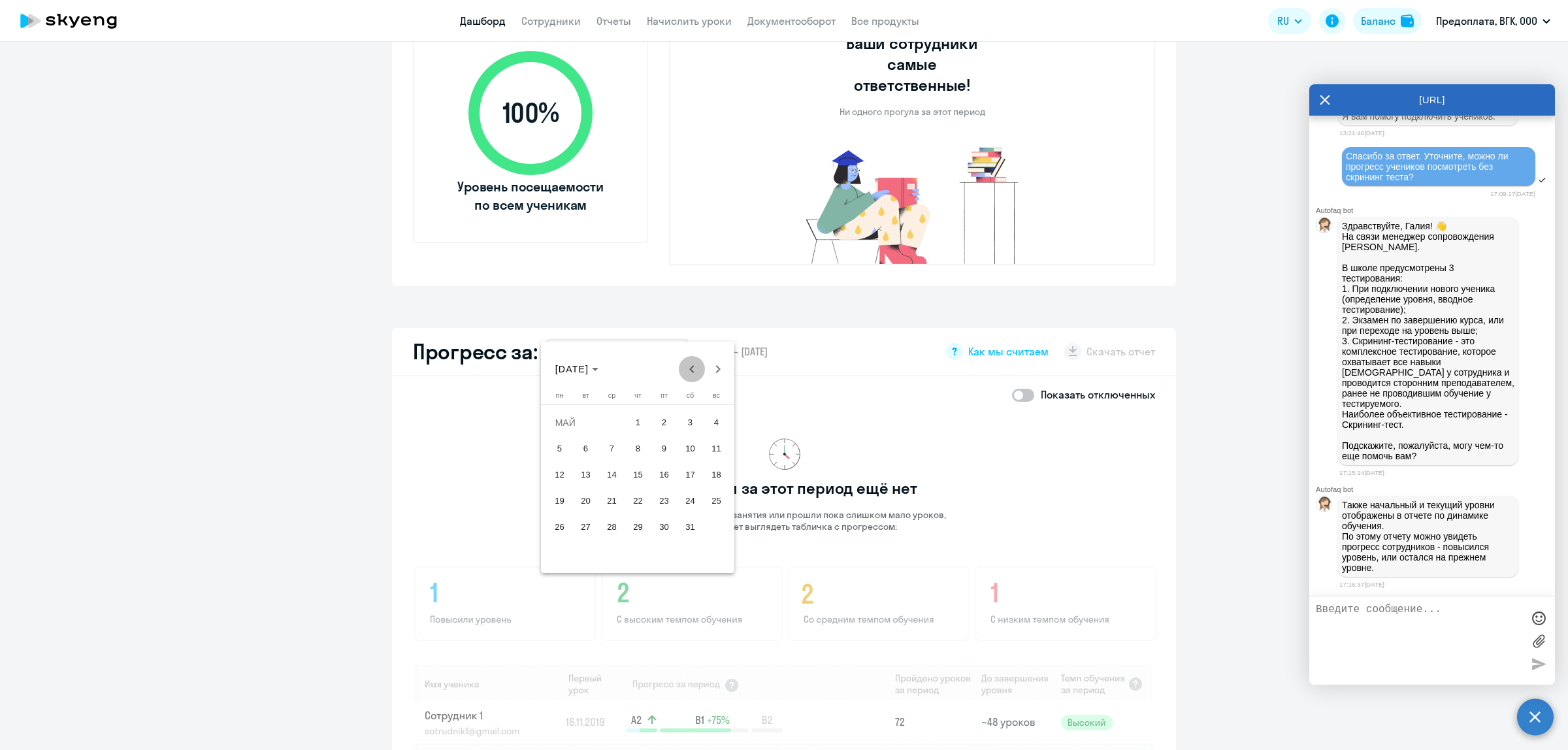
click at [691, 367] on span "Previous month" at bounding box center [692, 369] width 26 height 26
click at [692, 367] on span "Previous month" at bounding box center [692, 369] width 26 height 26
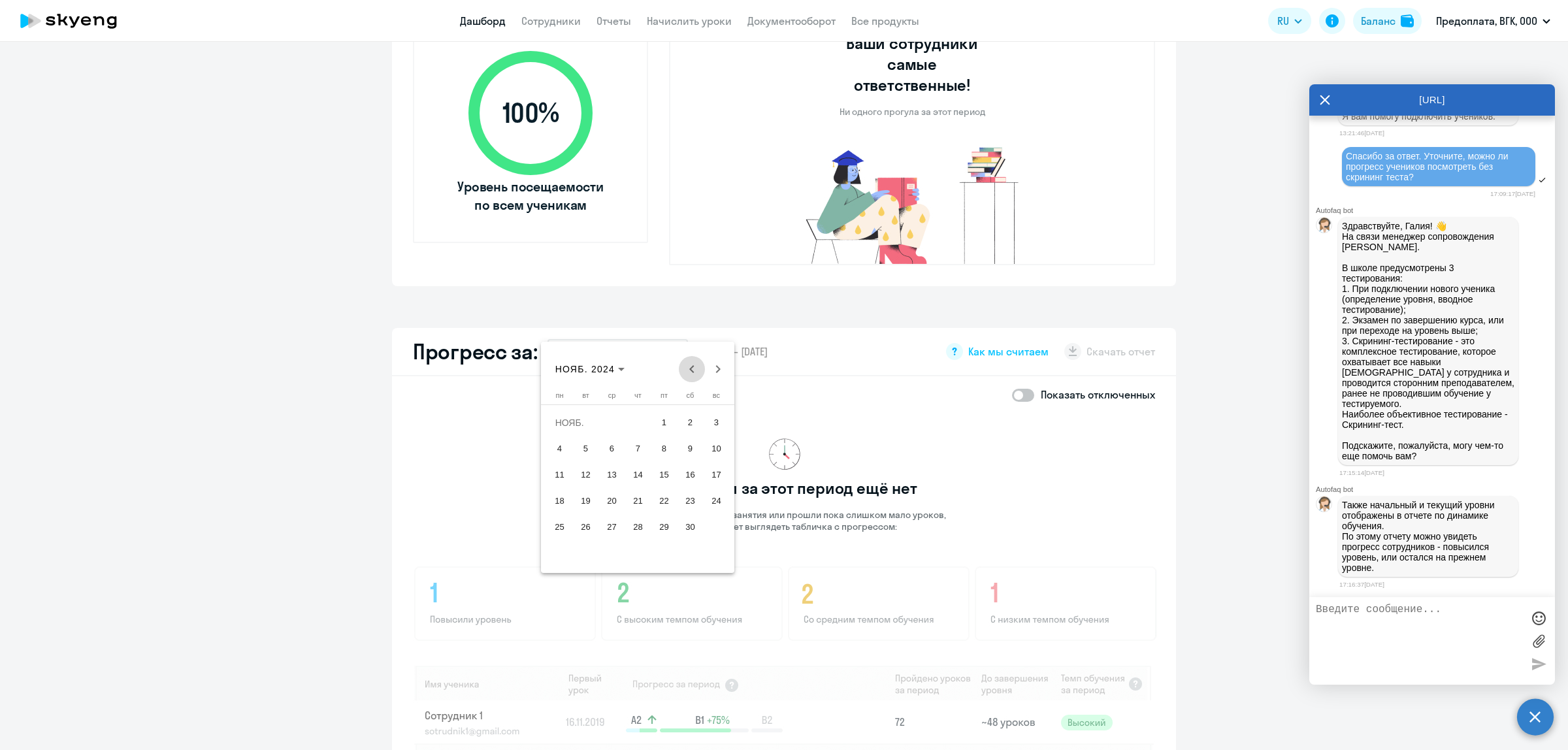
click at [692, 367] on span "Previous month" at bounding box center [692, 369] width 26 height 26
click at [583, 545] on span "30" at bounding box center [585, 553] width 23 height 23
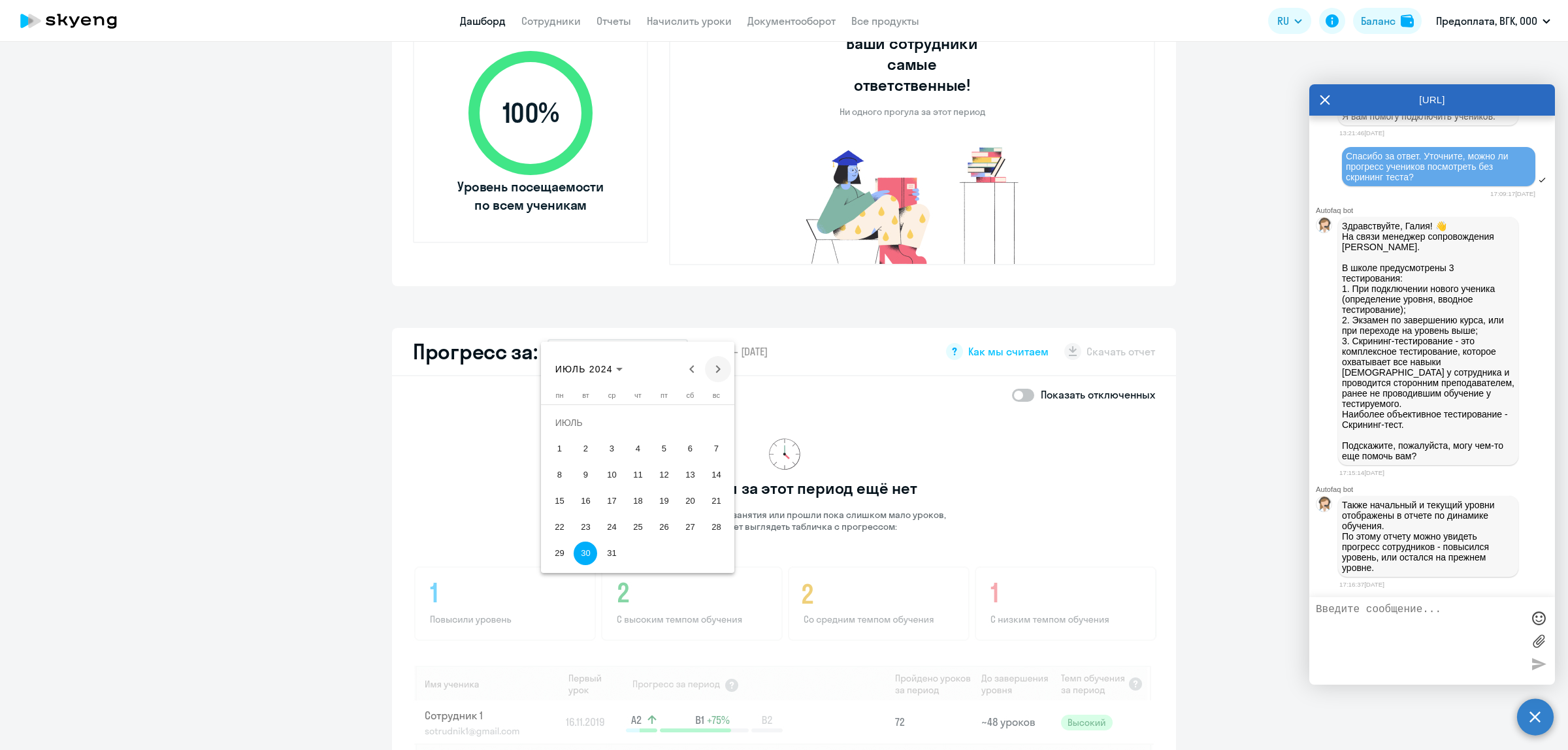
click at [720, 368] on span "Next month" at bounding box center [718, 369] width 26 height 26
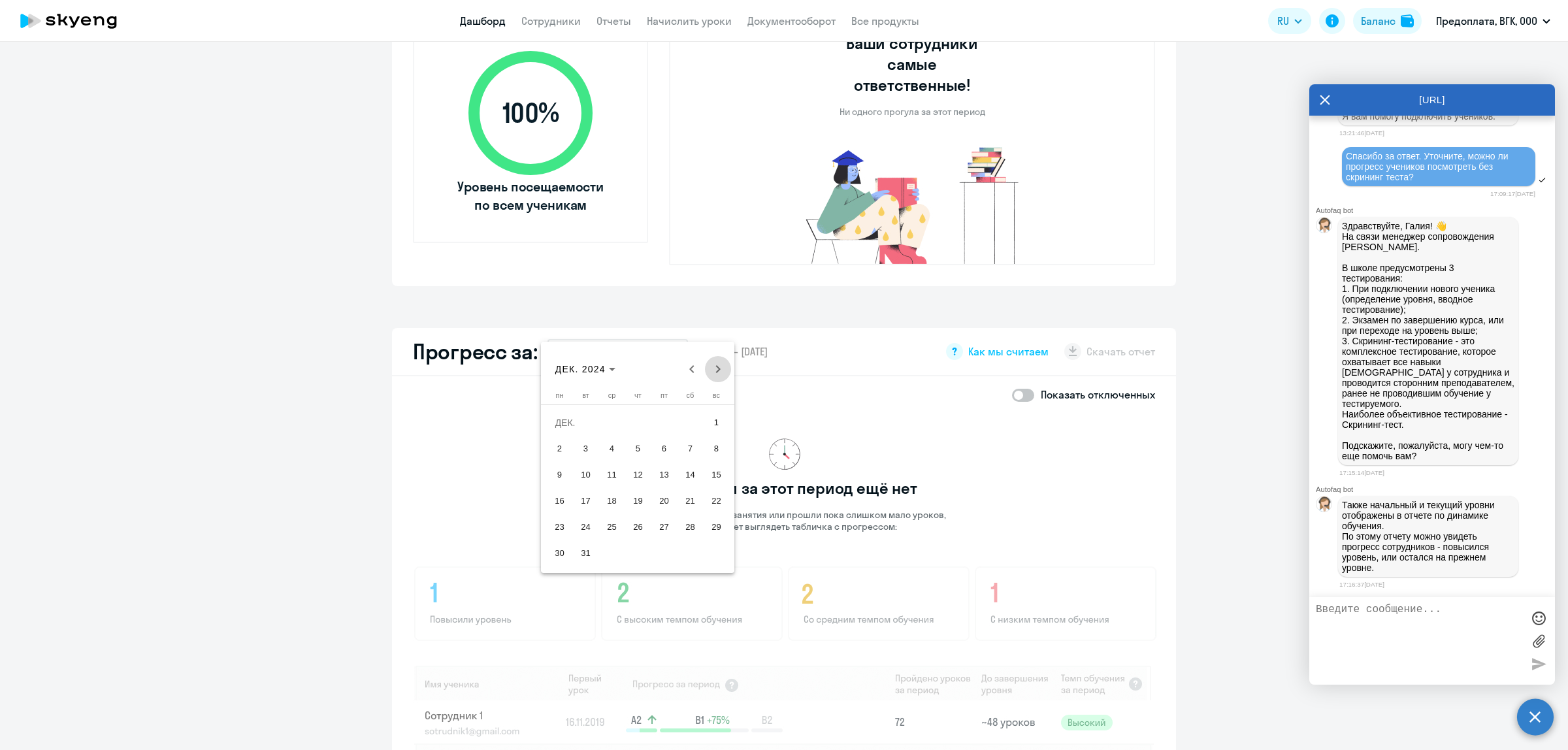
click at [720, 368] on span "Next month" at bounding box center [718, 369] width 26 height 26
click at [719, 367] on span "Next month" at bounding box center [718, 369] width 26 height 26
click at [718, 367] on span "Next month" at bounding box center [718, 369] width 26 height 26
click at [717, 367] on span "Next month" at bounding box center [718, 369] width 26 height 26
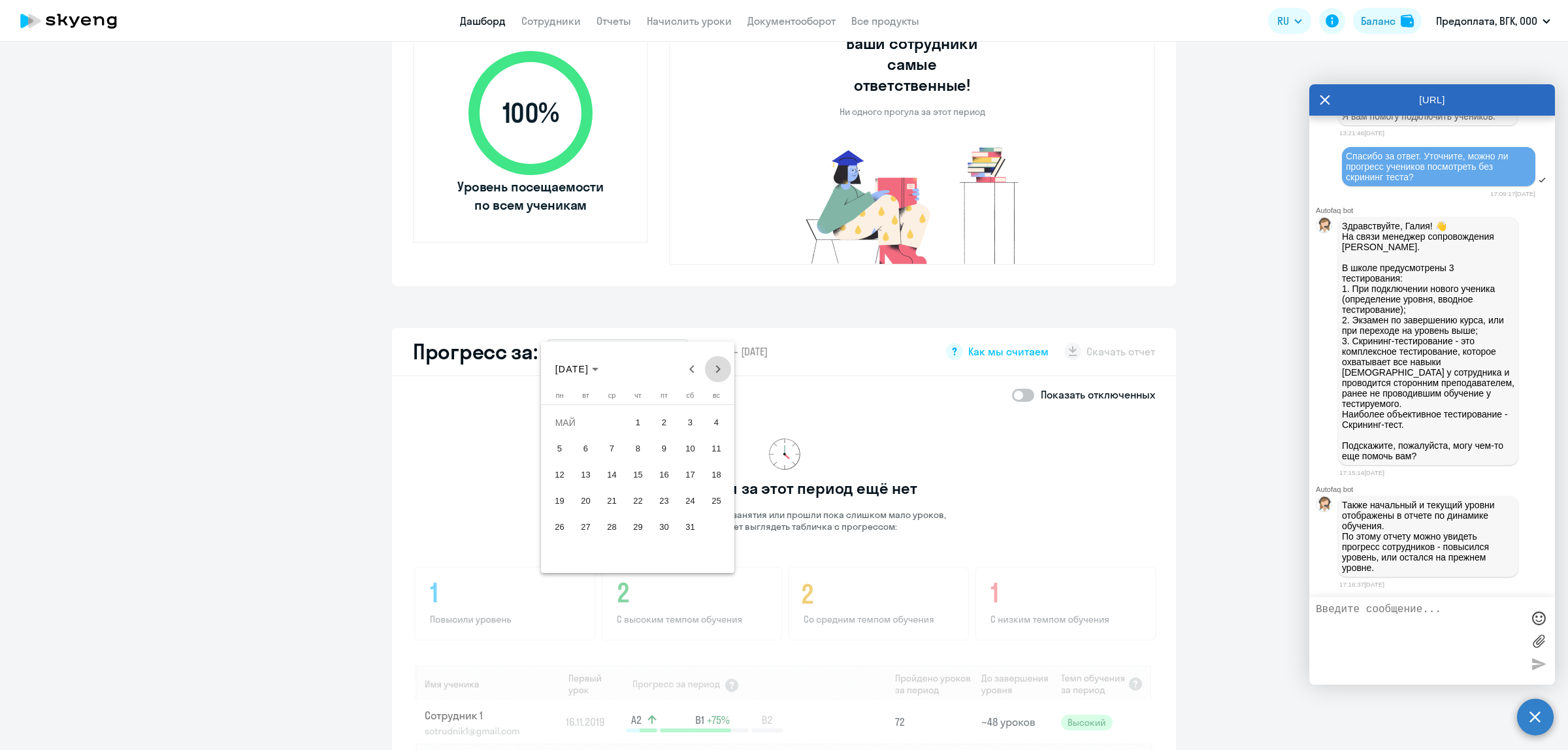
click at [717, 367] on span "Next month" at bounding box center [718, 369] width 26 height 26
click at [717, 367] on div "[DATE] [DATE]" at bounding box center [638, 369] width 187 height 26
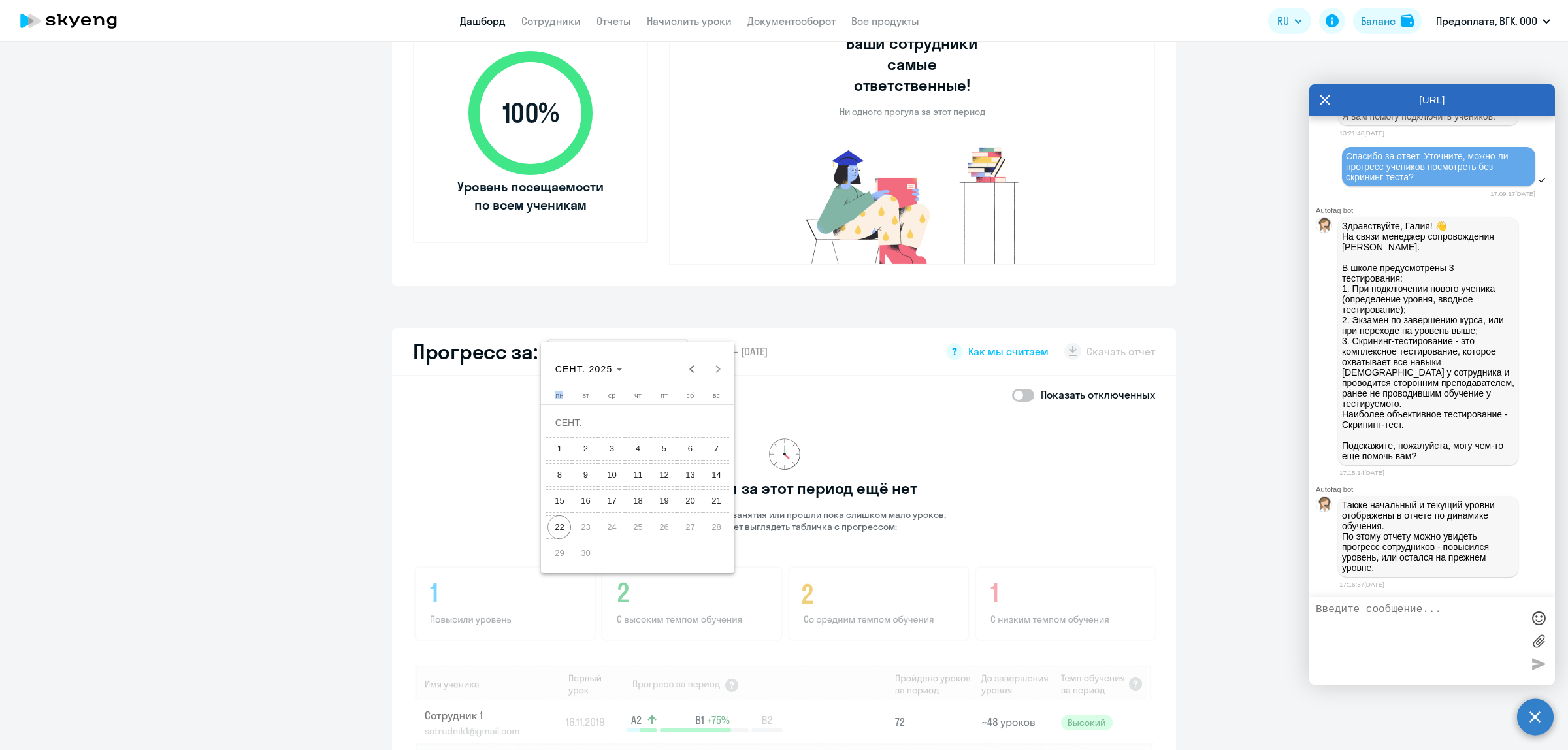
click at [554, 526] on span "22" at bounding box center [559, 527] width 23 height 23
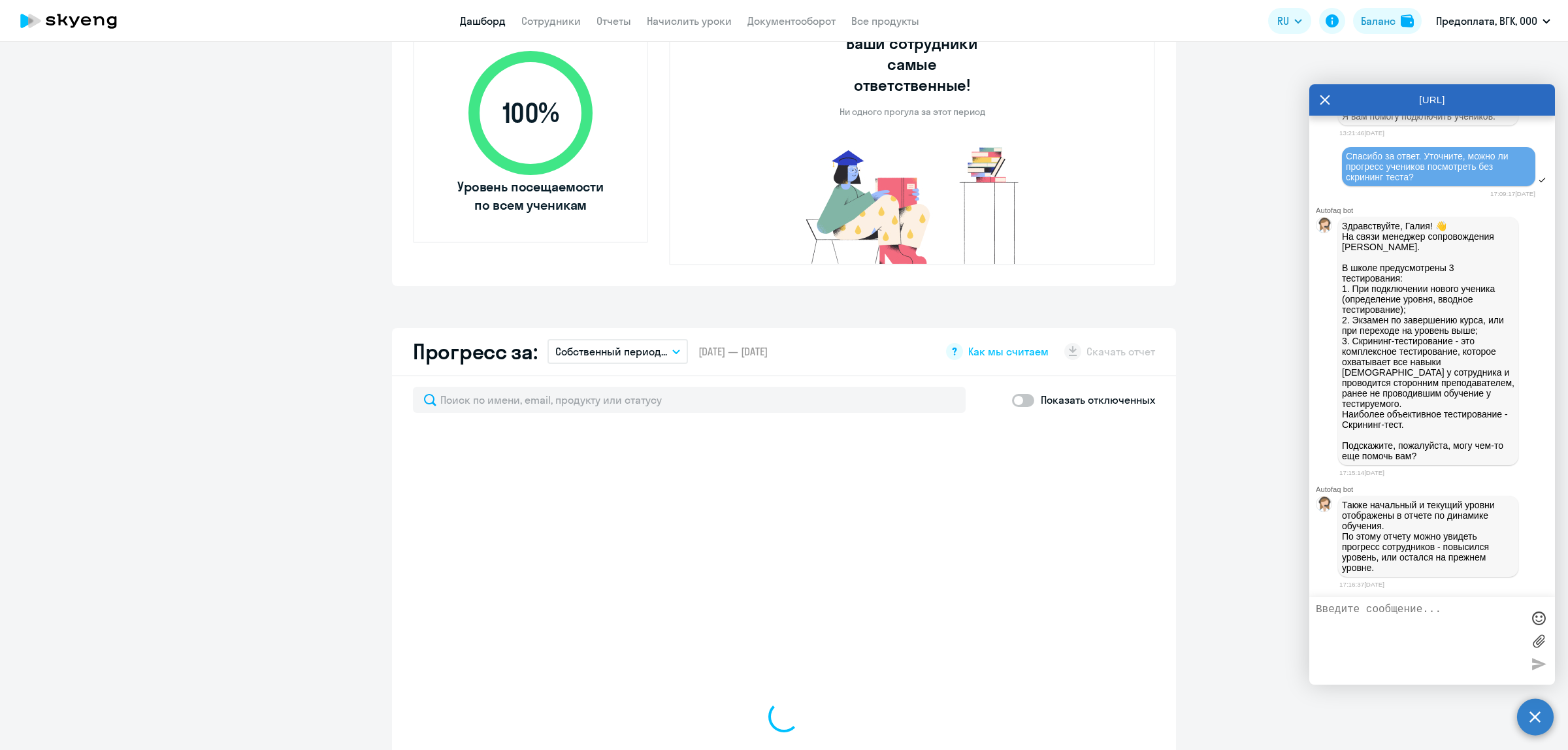
select select "30"
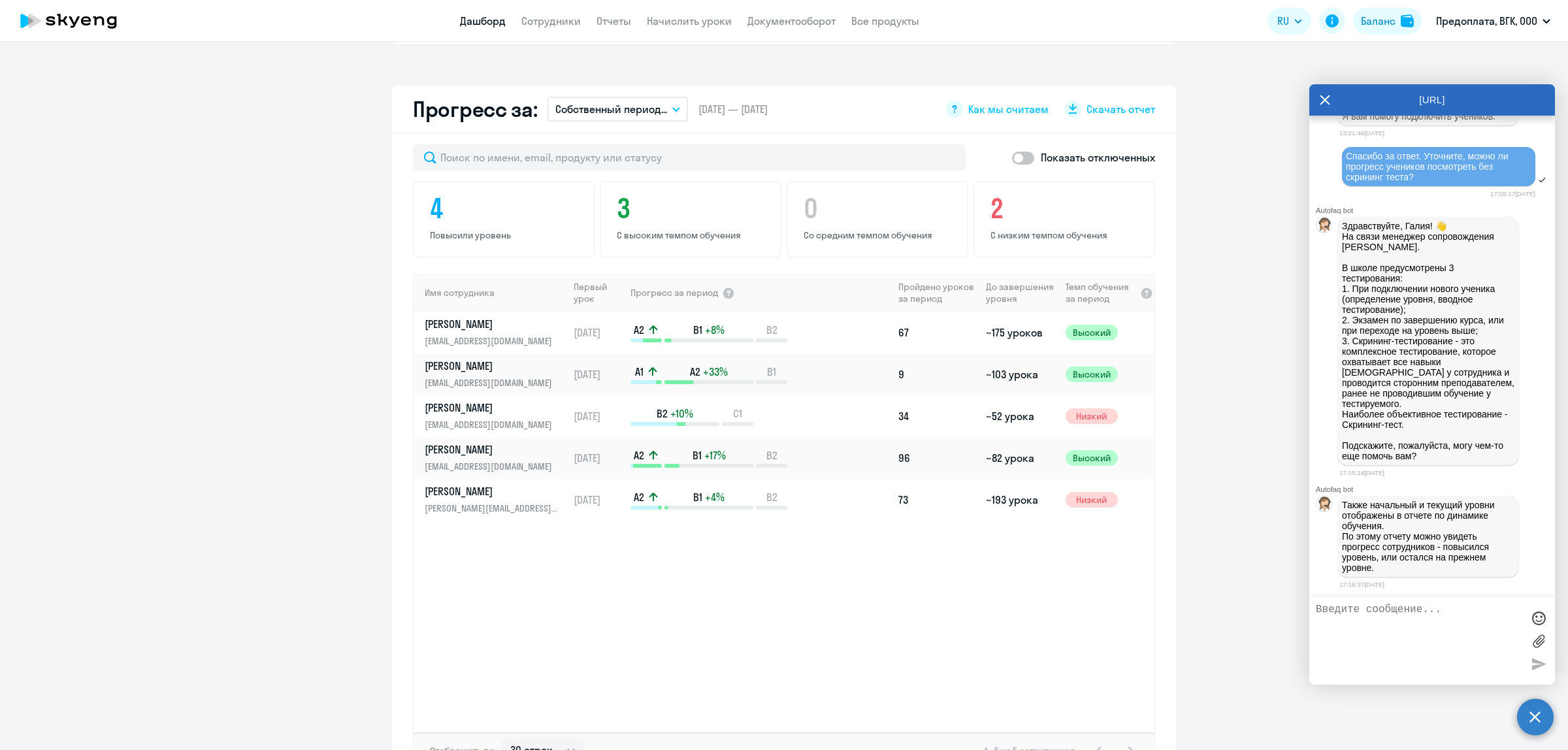
scroll to position [735, 0]
click at [1086, 99] on span "Скачать отчет" at bounding box center [1120, 106] width 68 height 15
click at [523, 440] on p "[PERSON_NAME]" at bounding box center [491, 447] width 135 height 15
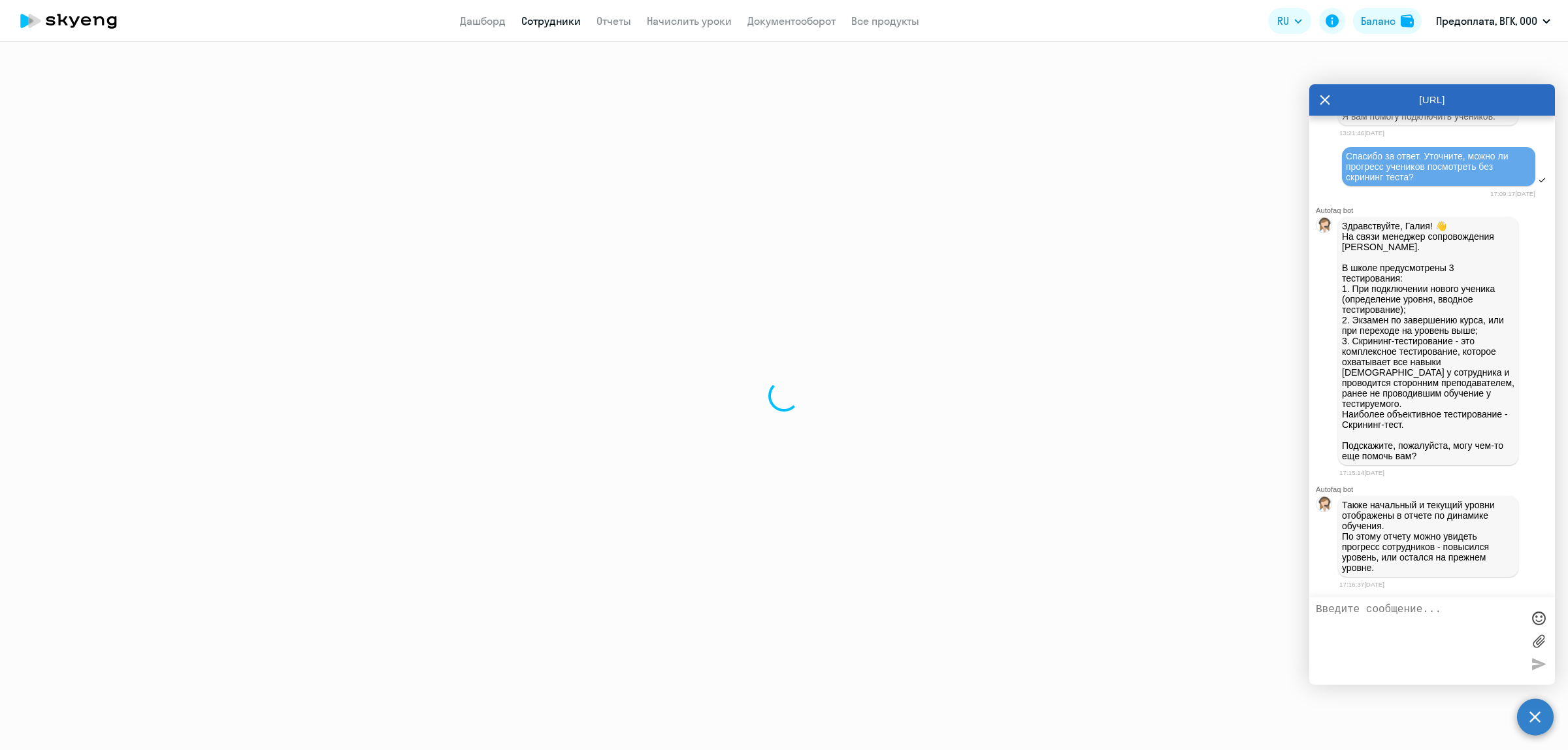
select select "english"
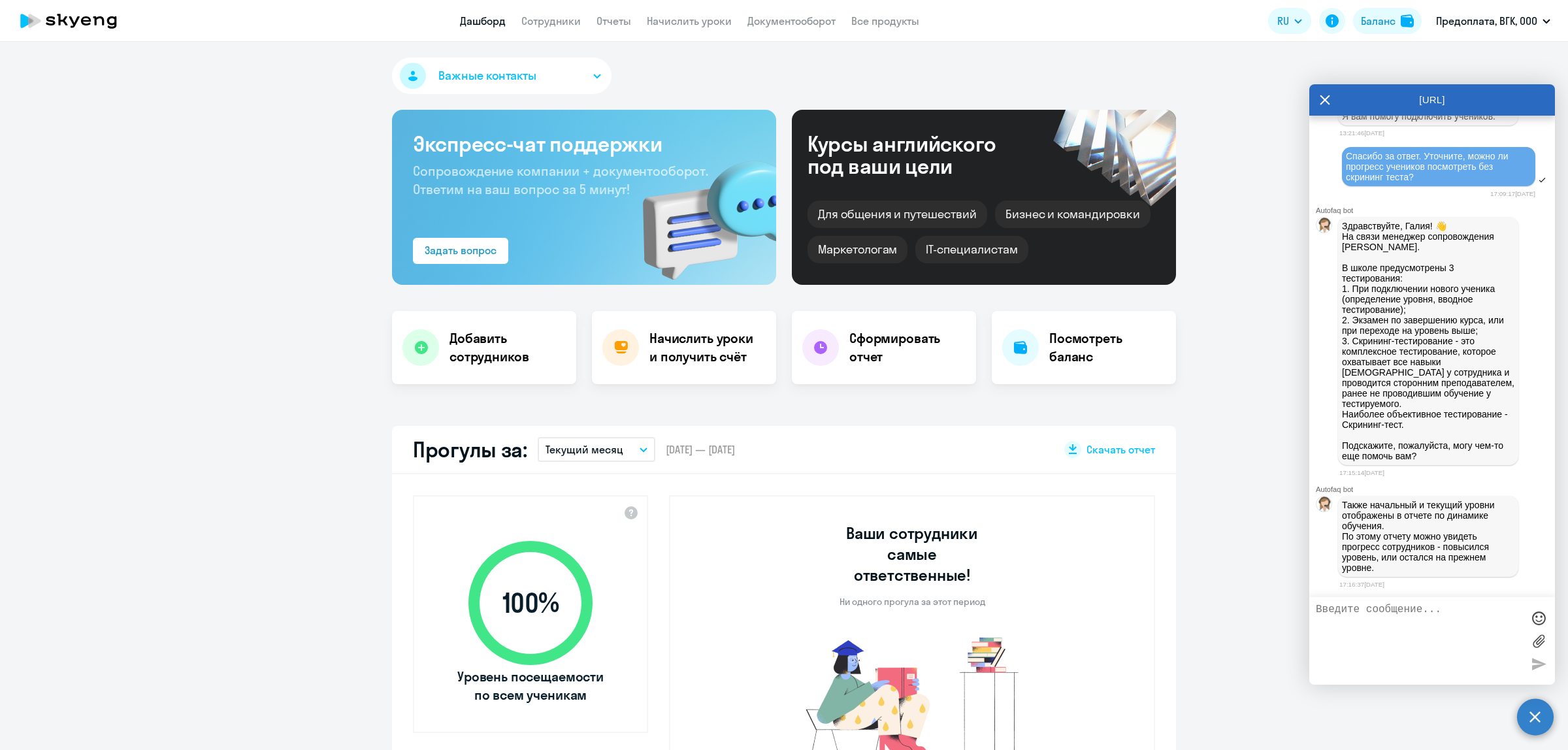
select select "30"
click at [1320, 98] on icon at bounding box center [1325, 100] width 10 height 31
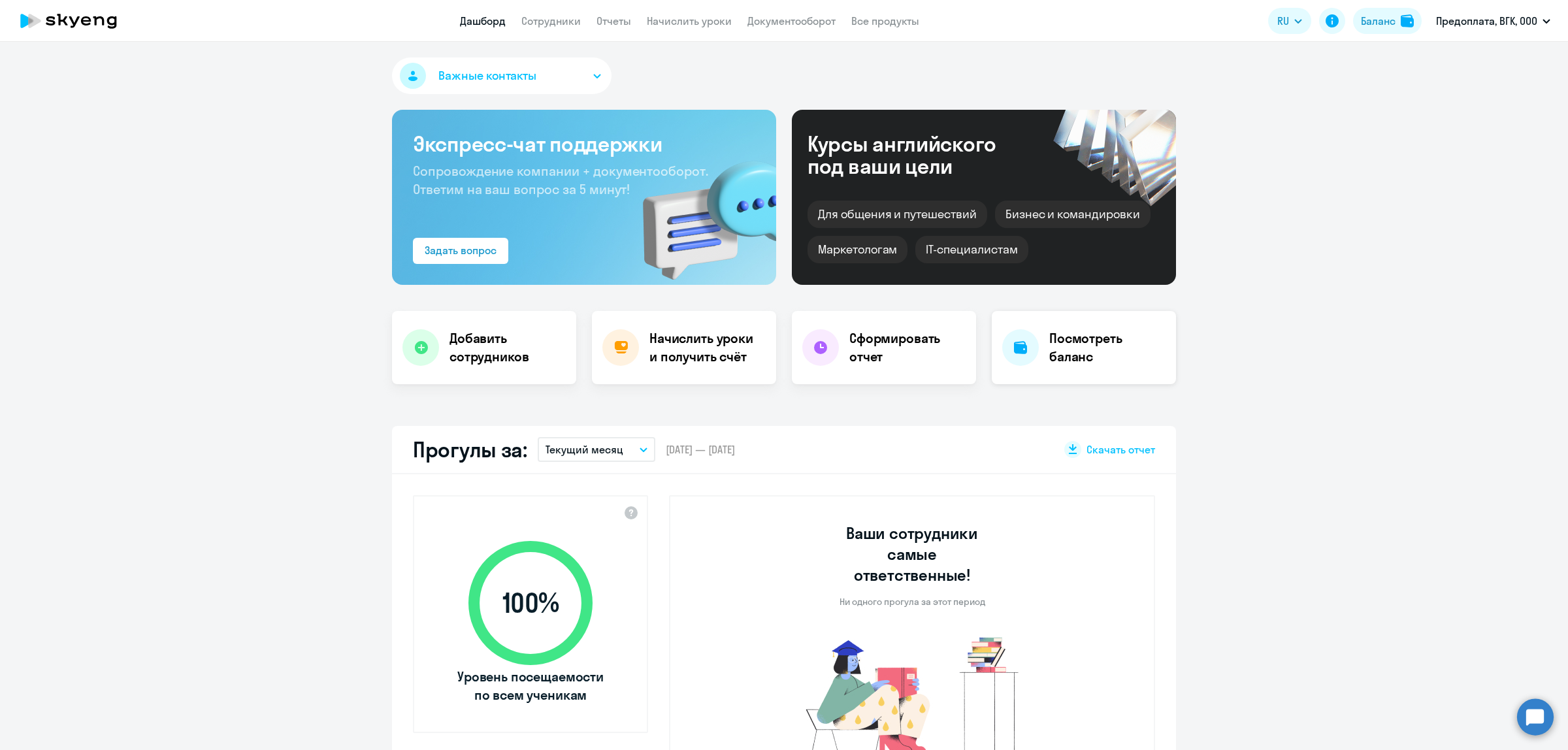
click at [1083, 340] on h4 "Посмотреть баланс" at bounding box center [1107, 347] width 116 height 36
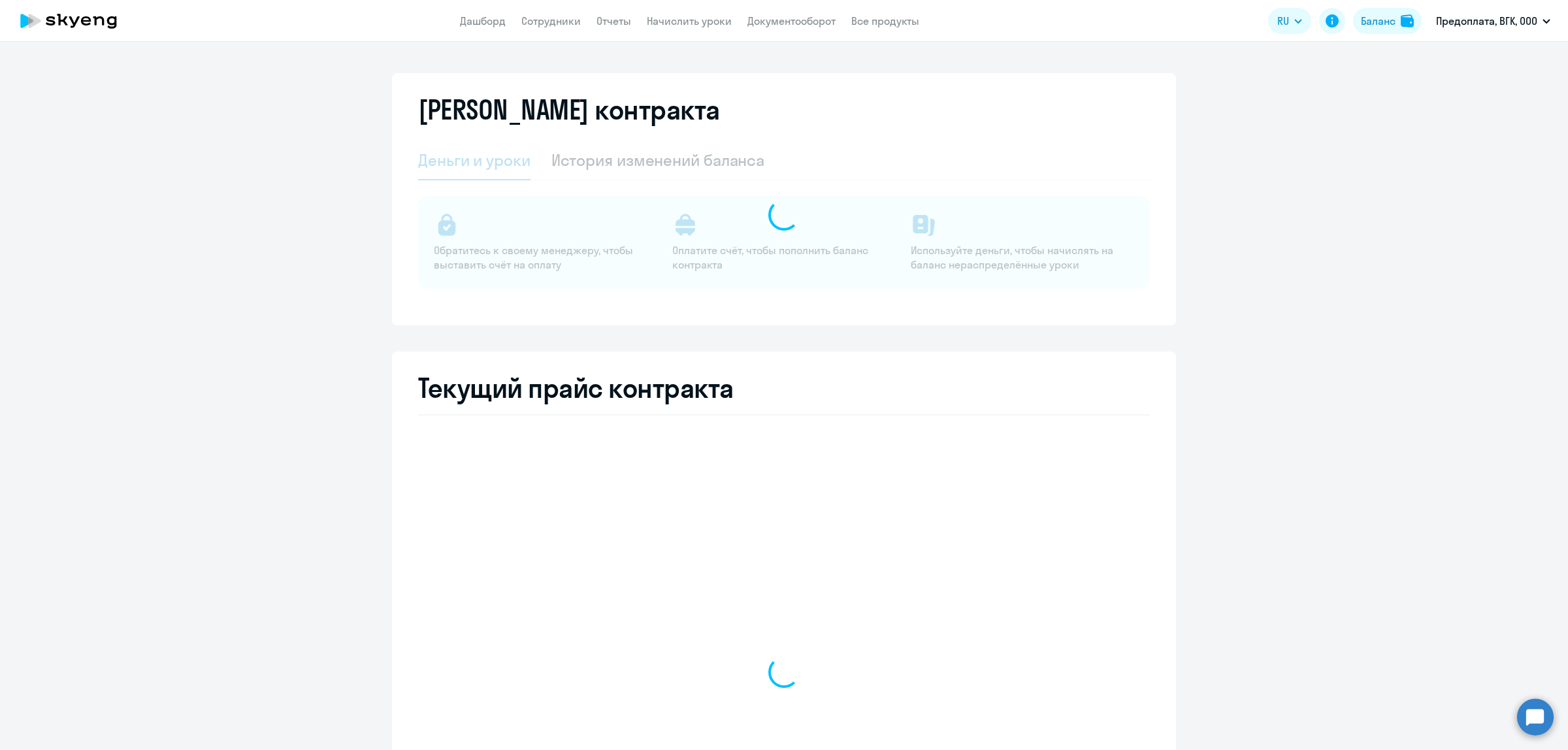
select select "english_adult_not_native_speaker"
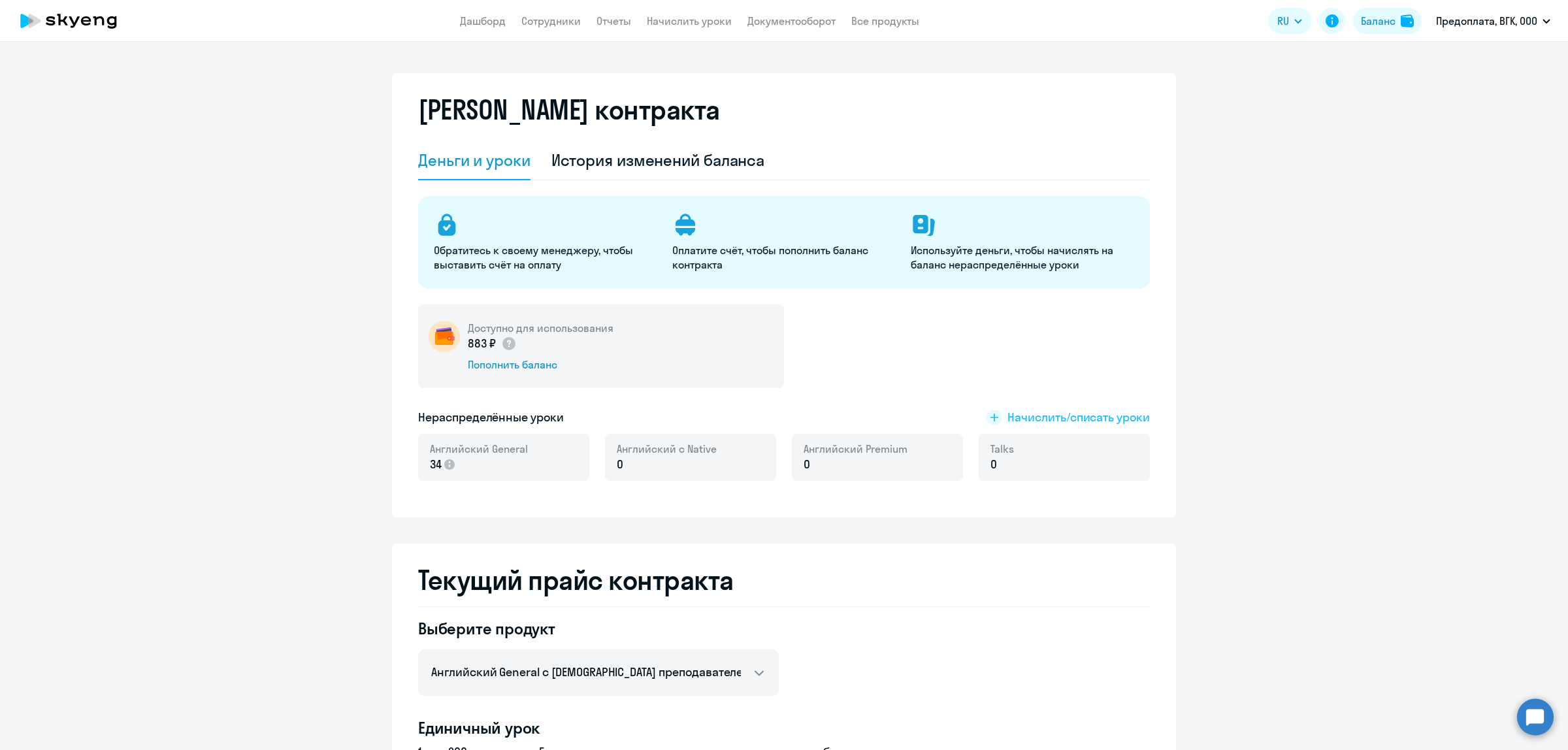
click at [1048, 416] on span "Начислить/списать уроки" at bounding box center [1079, 417] width 143 height 17
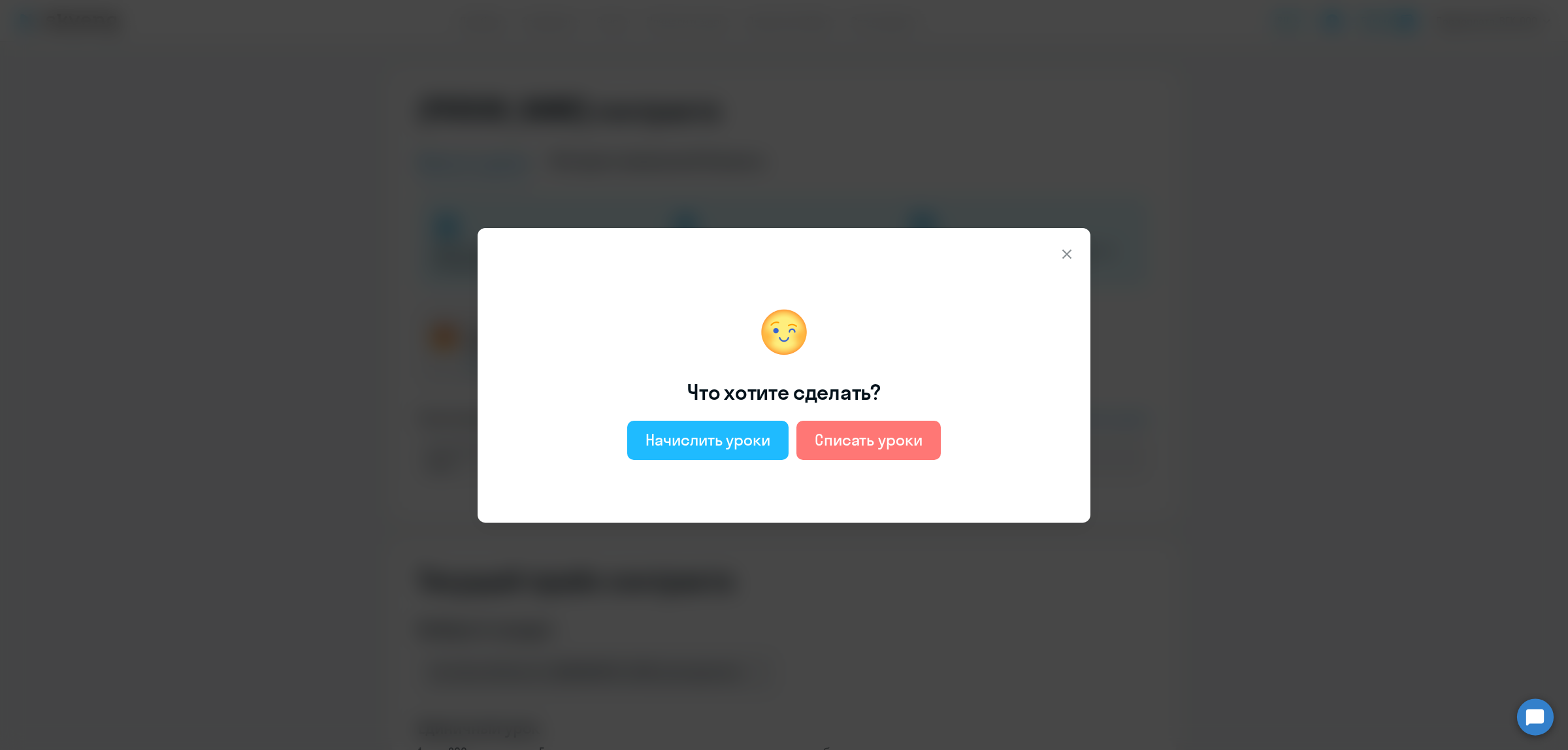
click at [733, 442] on div "Начислить уроки" at bounding box center [708, 440] width 124 height 21
select select "english_adult_not_native_speaker"
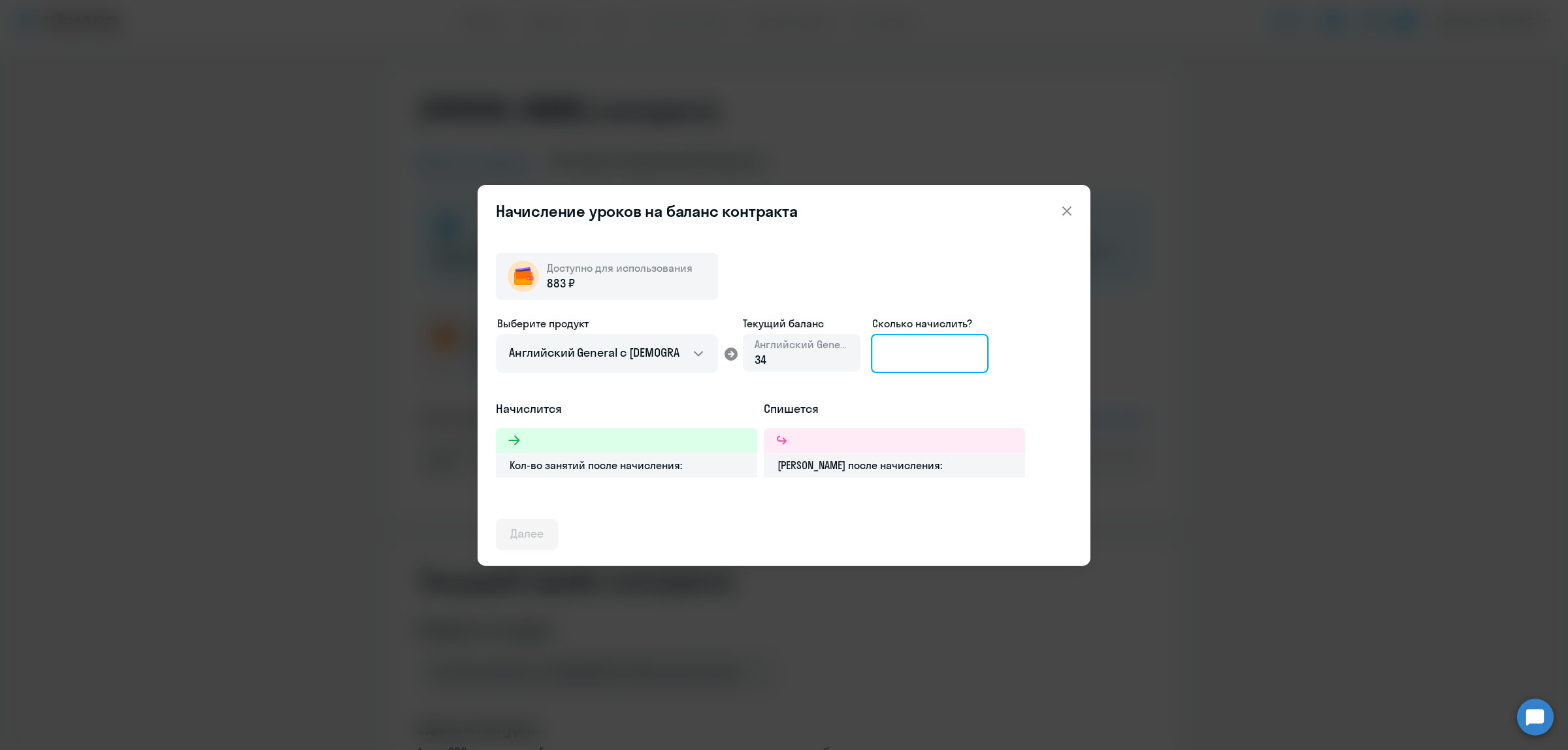
click at [900, 363] on input at bounding box center [930, 354] width 118 height 39
type input "1"
click at [1060, 209] on icon at bounding box center [1067, 211] width 16 height 16
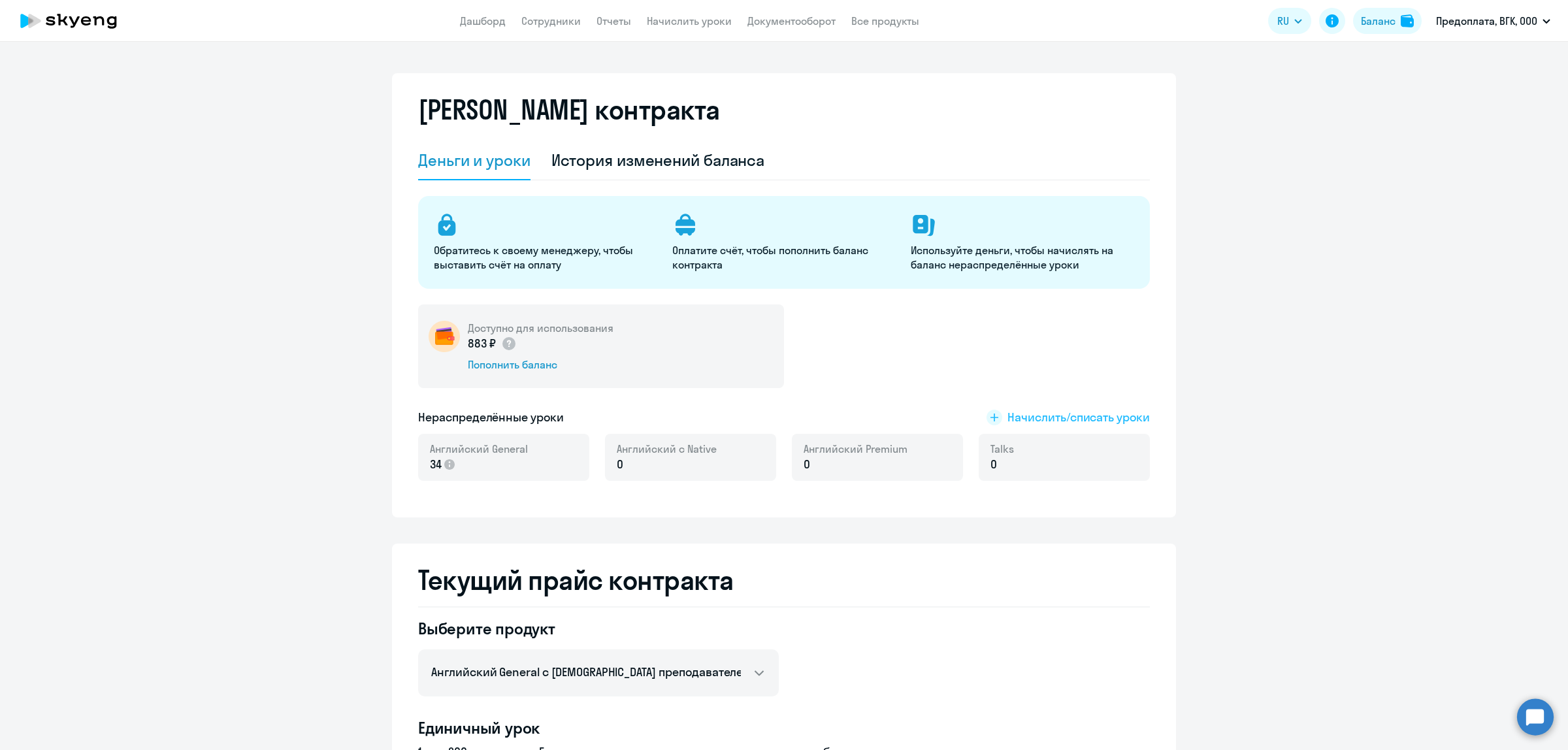
click at [1072, 419] on span "Начислить/списать уроки" at bounding box center [1079, 417] width 143 height 17
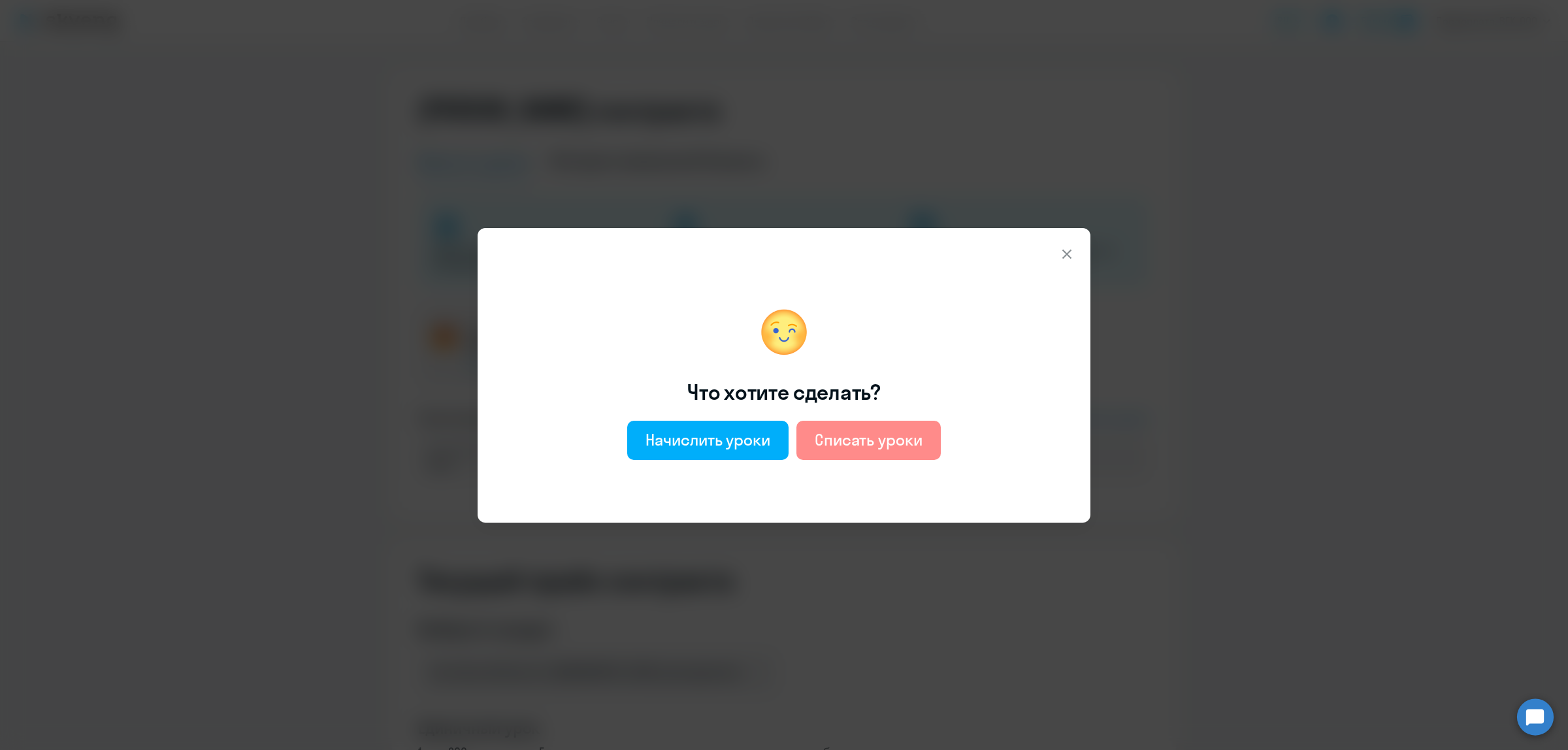
click at [890, 433] on div "Списать уроки" at bounding box center [868, 440] width 108 height 21
select select "english_adult_not_native_speaker"
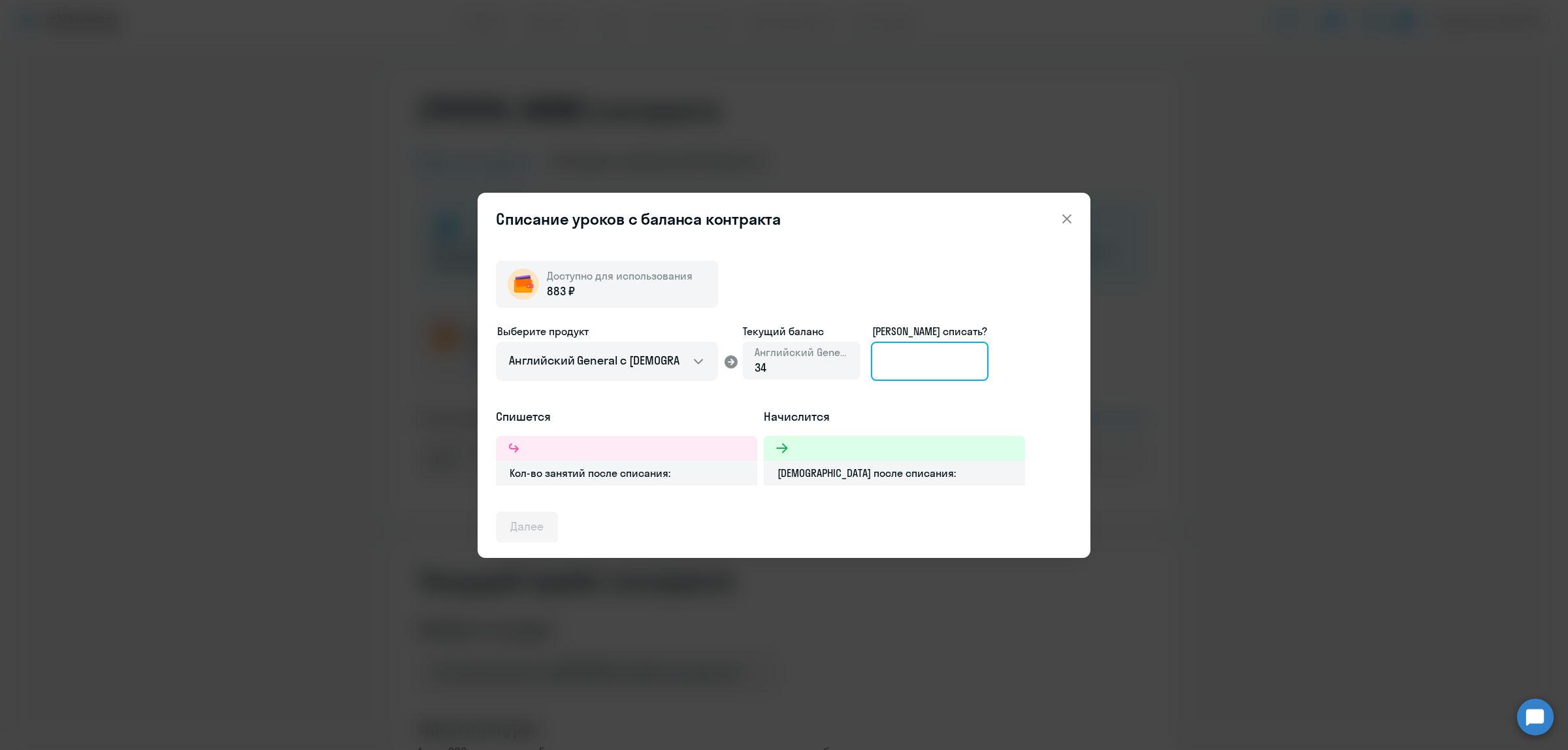
click at [901, 363] on input at bounding box center [930, 361] width 118 height 39
type input "2"
type input "1"
click at [1196, 481] on div "Списание уроков с баланса контракта Доступно для использования 883 ₽ Выберите п…" at bounding box center [784, 375] width 1568 height 750
